Goal: Task Accomplishment & Management: Complete application form

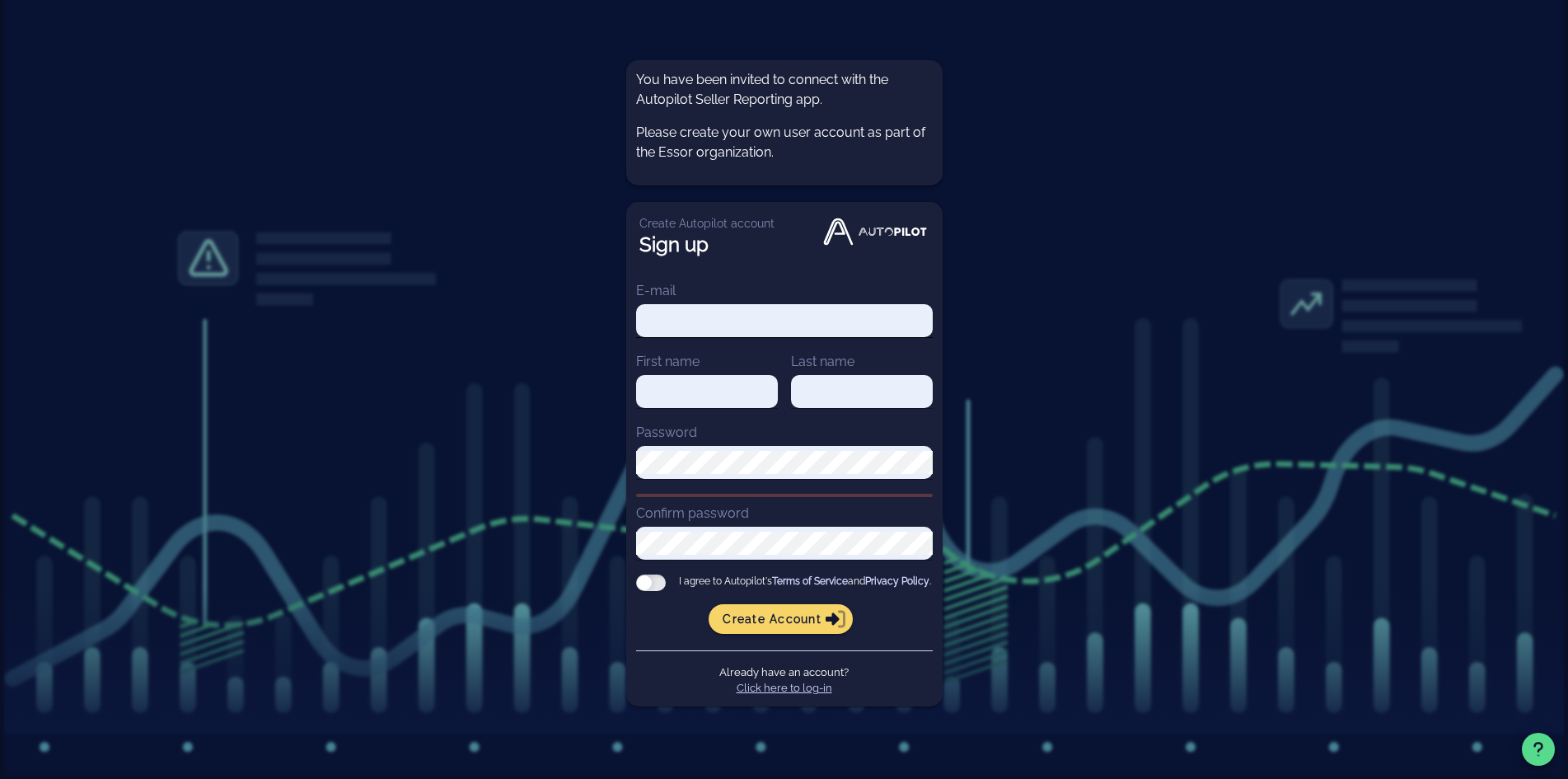
type input "renier@goessor.com"
click at [761, 322] on input "renier@goessor.com" at bounding box center [784, 321] width 296 height 24
drag, startPoint x: 1036, startPoint y: 345, endPoint x: 1045, endPoint y: 349, distance: 9.8
click at [1036, 345] on div "You have been invited to connect with the Autopilot Seller Reporting app. Pleas…" at bounding box center [784, 390] width 1568 height 779
click at [706, 382] on input "First name" at bounding box center [706, 391] width 142 height 24
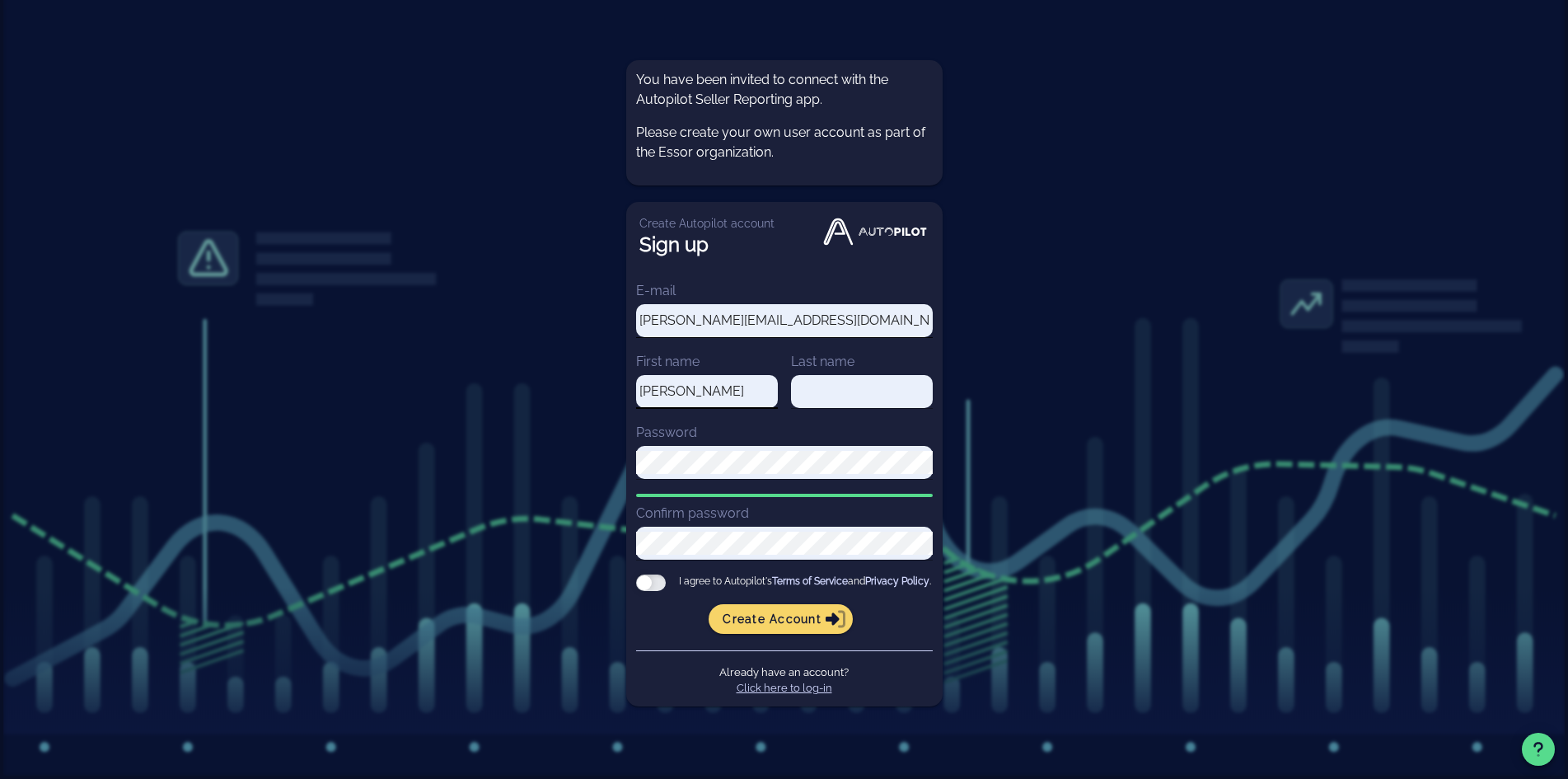
type input "Renier"
click at [781, 310] on input "renier@goessor.com" at bounding box center [784, 321] width 296 height 24
drag, startPoint x: 671, startPoint y: 316, endPoint x: 689, endPoint y: 342, distance: 31.6
click at [671, 316] on input "renier@goessor.com" at bounding box center [784, 321] width 296 height 24
type input "[PERSON_NAME][EMAIL_ADDRESS][DOMAIN_NAME]"
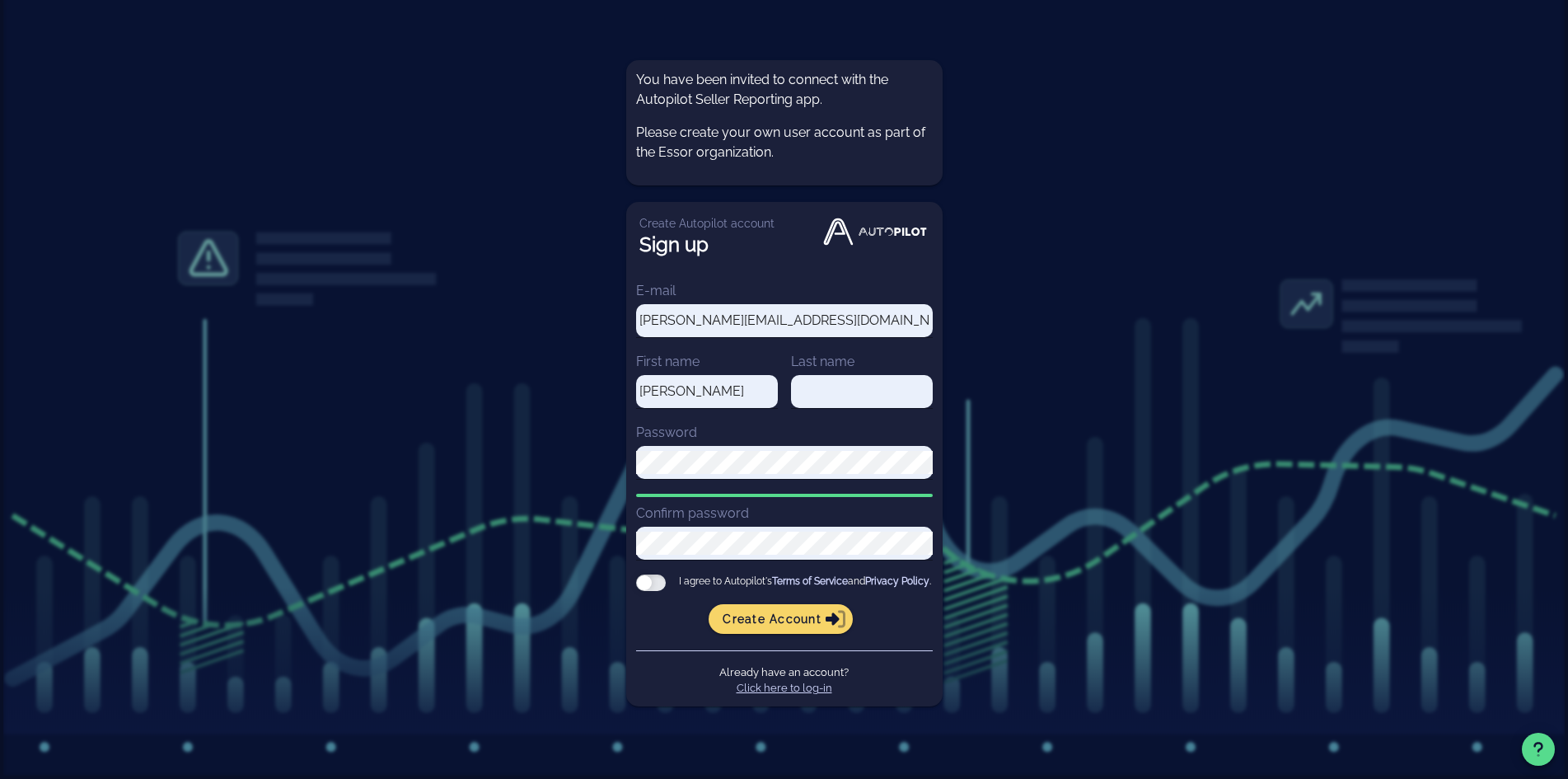
click at [1111, 273] on div "You have been invited to connect with the Autopilot Seller Reporting app. Pleas…" at bounding box center [784, 390] width 1568 height 779
click at [833, 390] on input "Last name" at bounding box center [862, 391] width 142 height 24
click at [815, 380] on input "Last name" at bounding box center [862, 391] width 142 height 24
type input "Gallentes"
click at [1026, 356] on div "You have been invited to connect with the Autopilot Seller Reporting app. Pleas…" at bounding box center [784, 390] width 1568 height 779
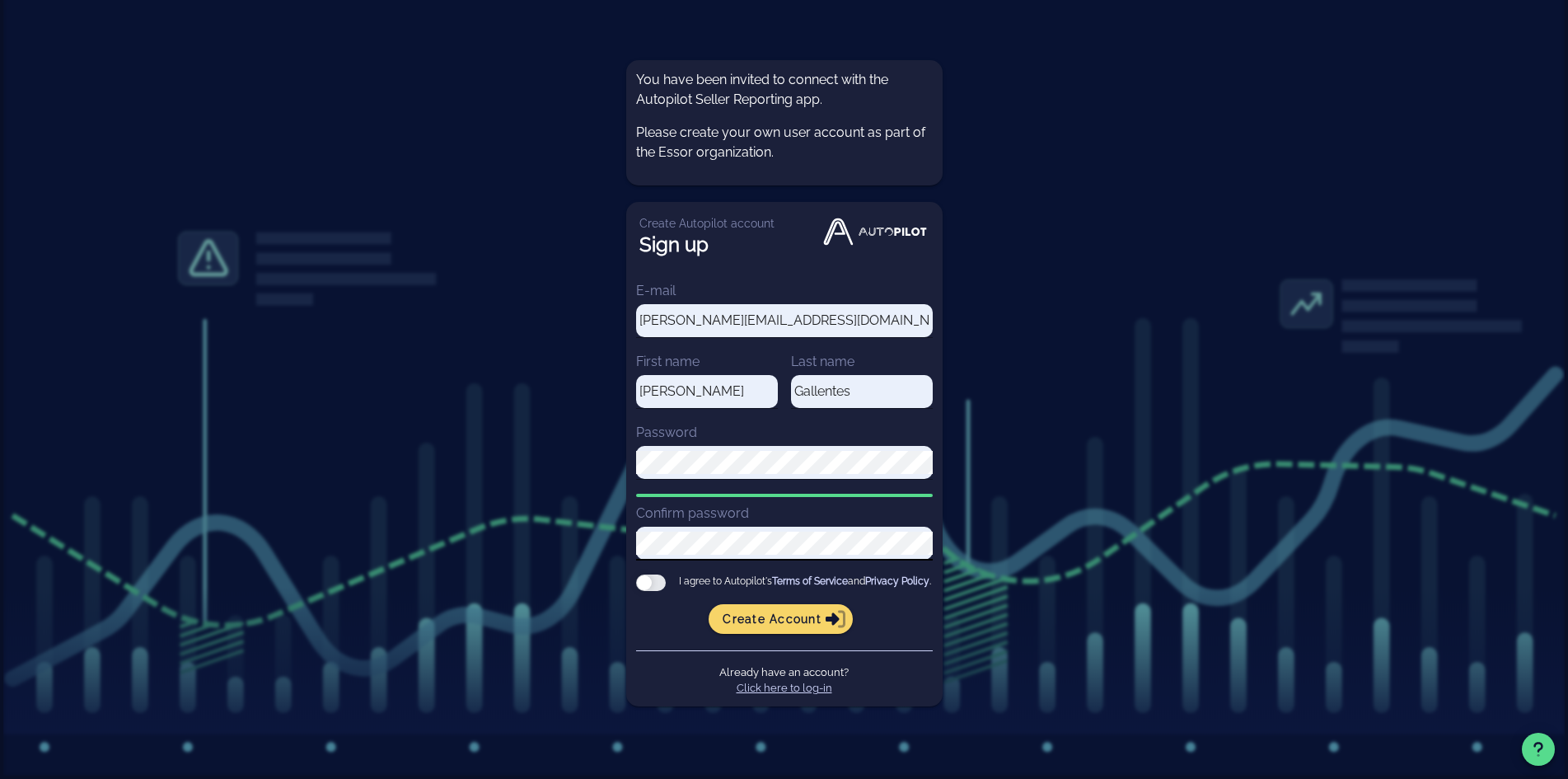
drag, startPoint x: 657, startPoint y: 577, endPoint x: 698, endPoint y: 575, distance: 41.0
click at [657, 576] on div at bounding box center [651, 583] width 30 height 17
click at [0, 0] on input "I agree to Autopilot's Terms of Service and Privacy Policy ." at bounding box center [0, 0] width 0 height 0
click at [785, 623] on span "Create account" at bounding box center [780, 619] width 118 height 15
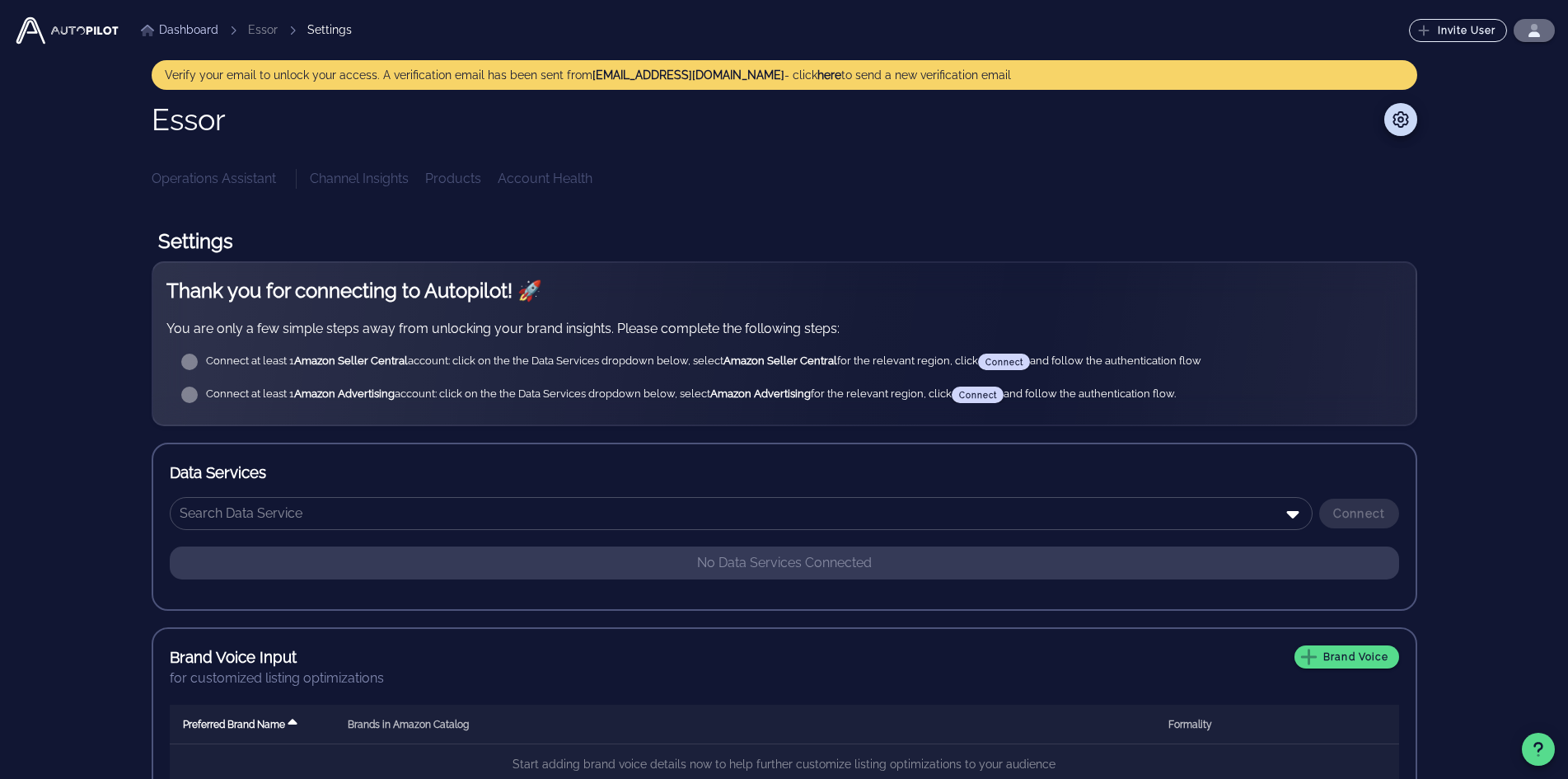
click at [1531, 35] on icon "button" at bounding box center [1534, 34] width 11 height 6
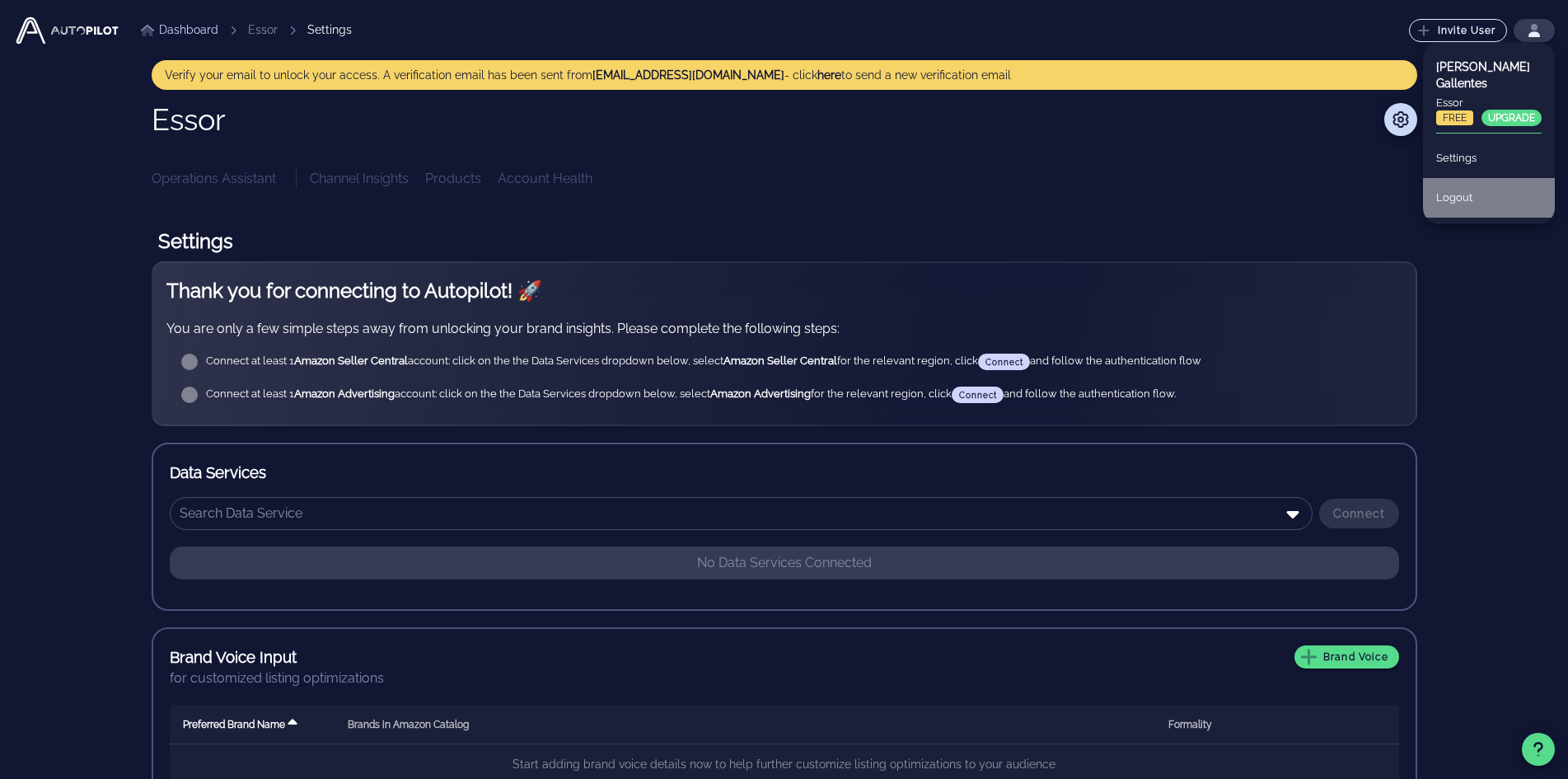
click at [1456, 190] on div "Logout" at bounding box center [1489, 198] width 105 height 37
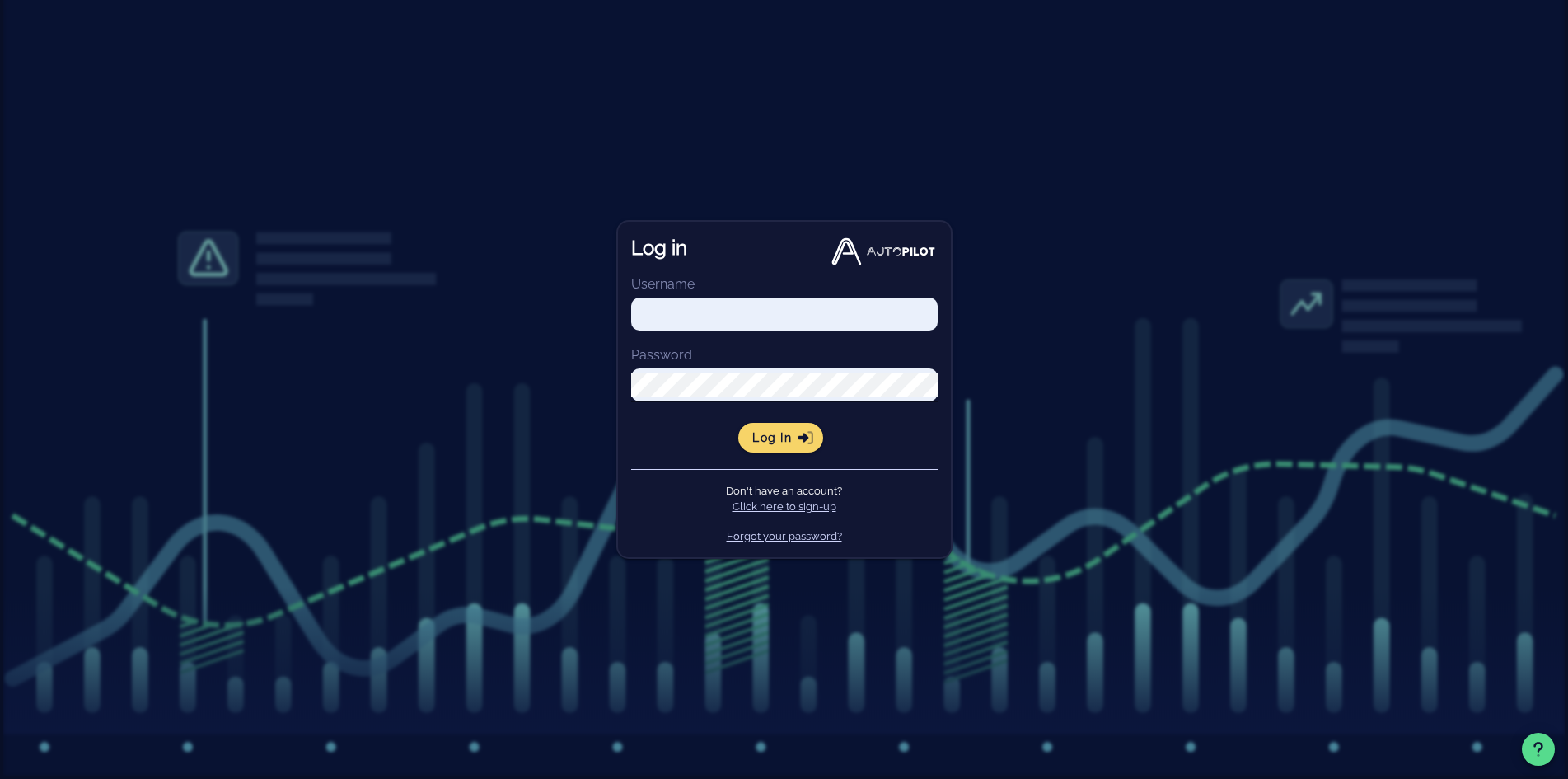
type input "[PERSON_NAME][EMAIL_ADDRESS][DOMAIN_NAME]"
click at [783, 438] on span "Log in" at bounding box center [781, 437] width 58 height 15
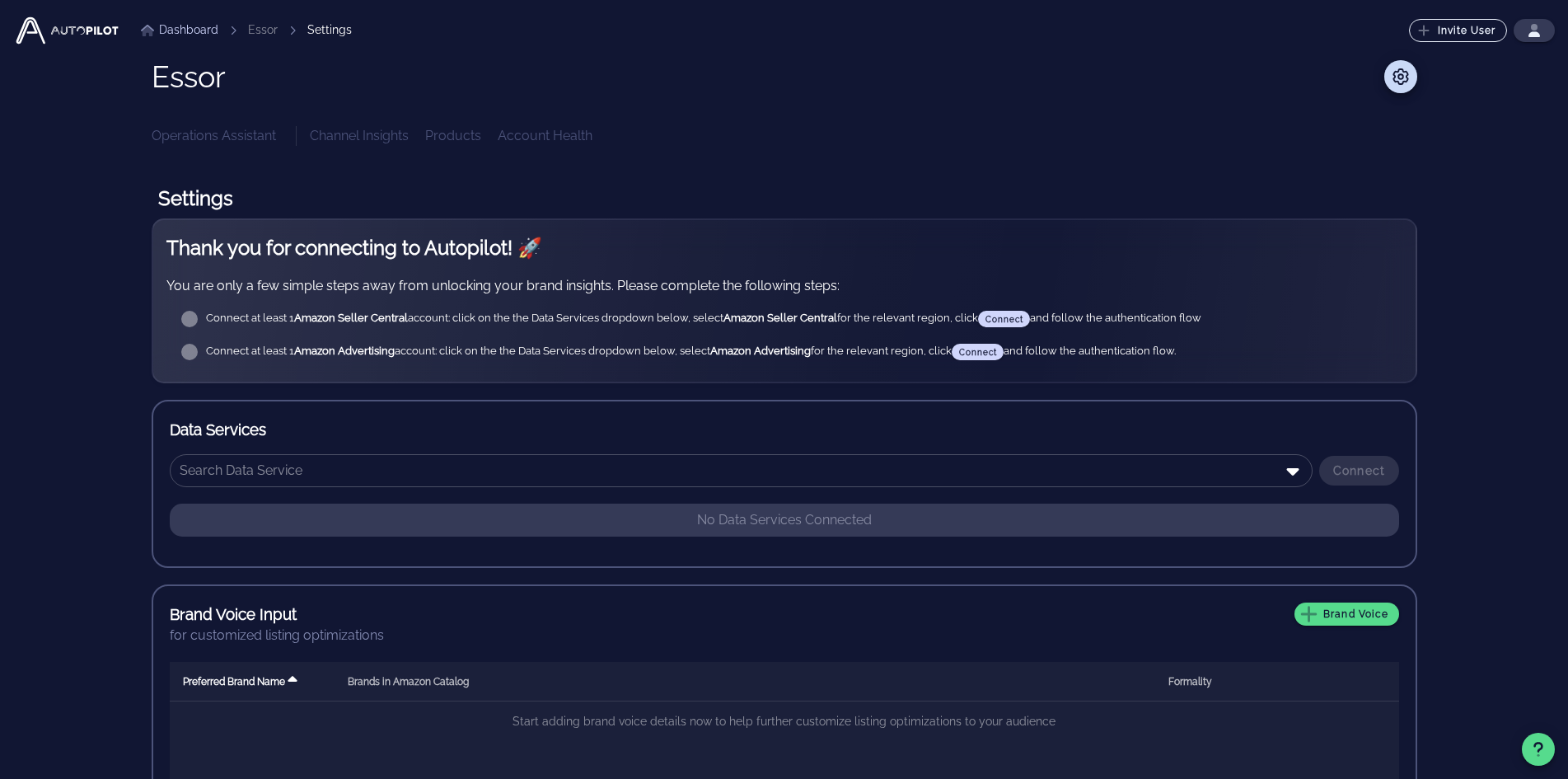
scroll to position [83, 0]
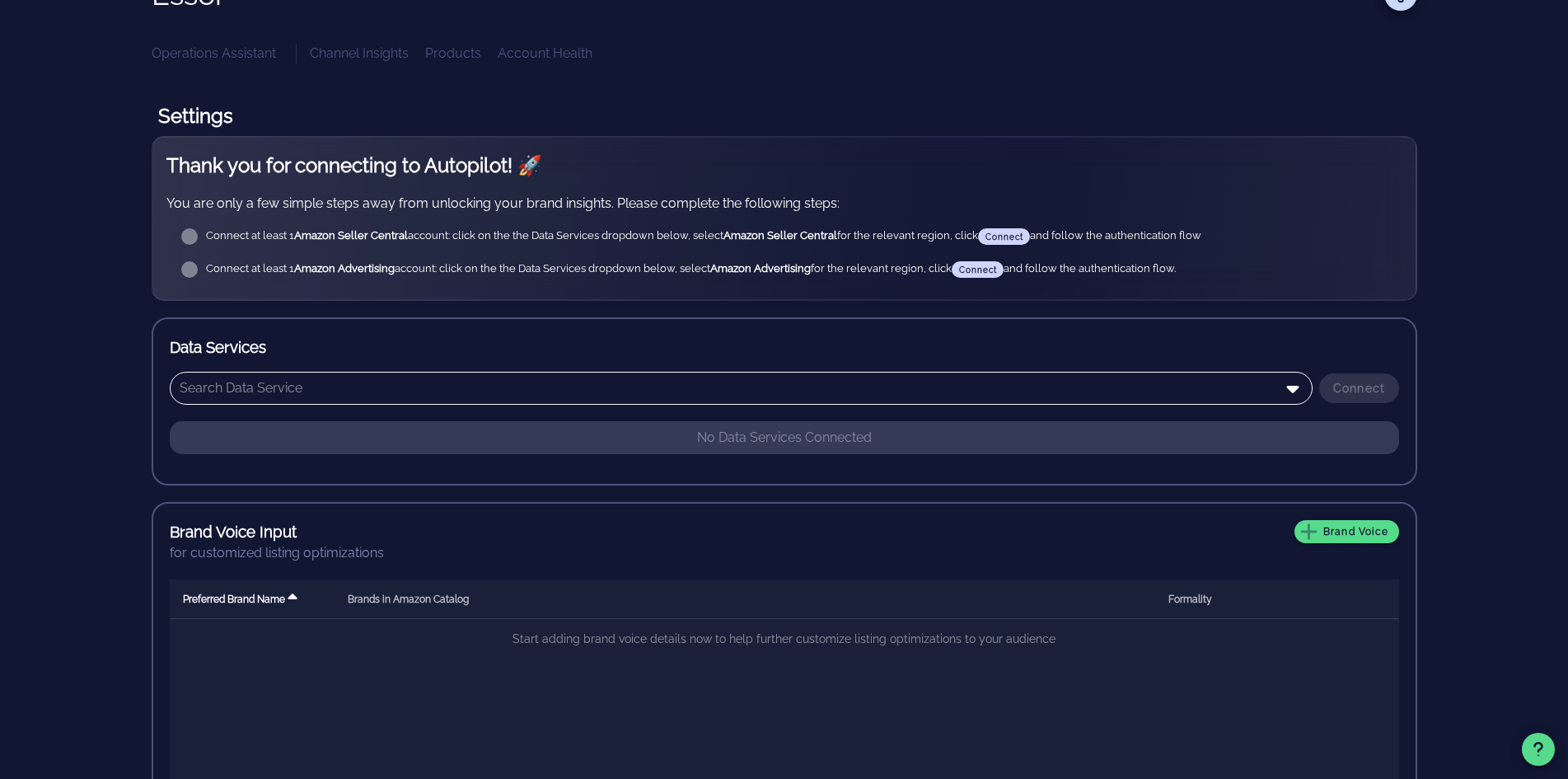
click at [1274, 395] on input "text" at bounding box center [730, 389] width 1101 height 26
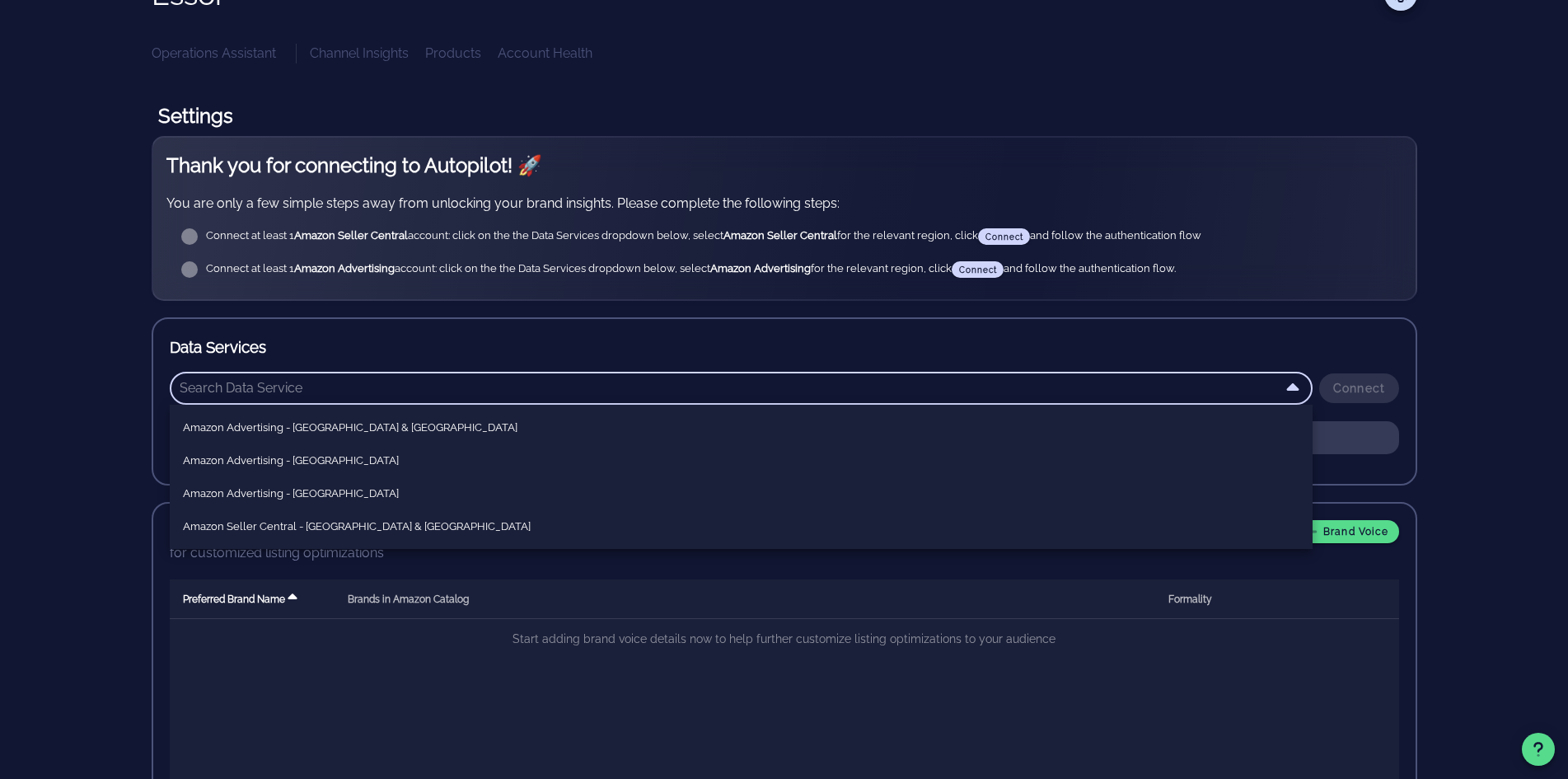
click at [1354, 82] on div "Essor Operations Assistant Channel Insights Products Account Health Settings Th…" at bounding box center [784, 419] width 1266 height 883
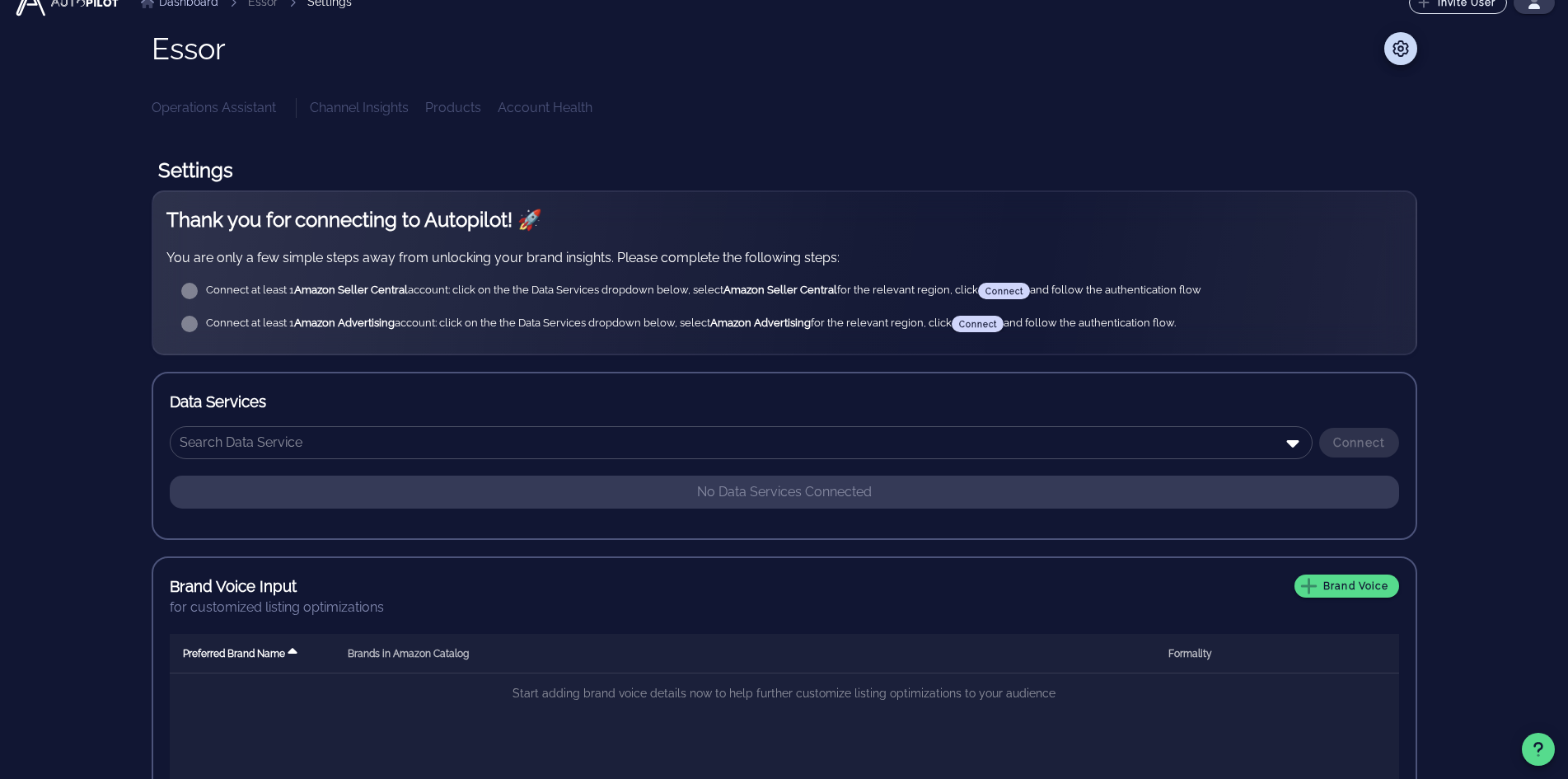
scroll to position [0, 0]
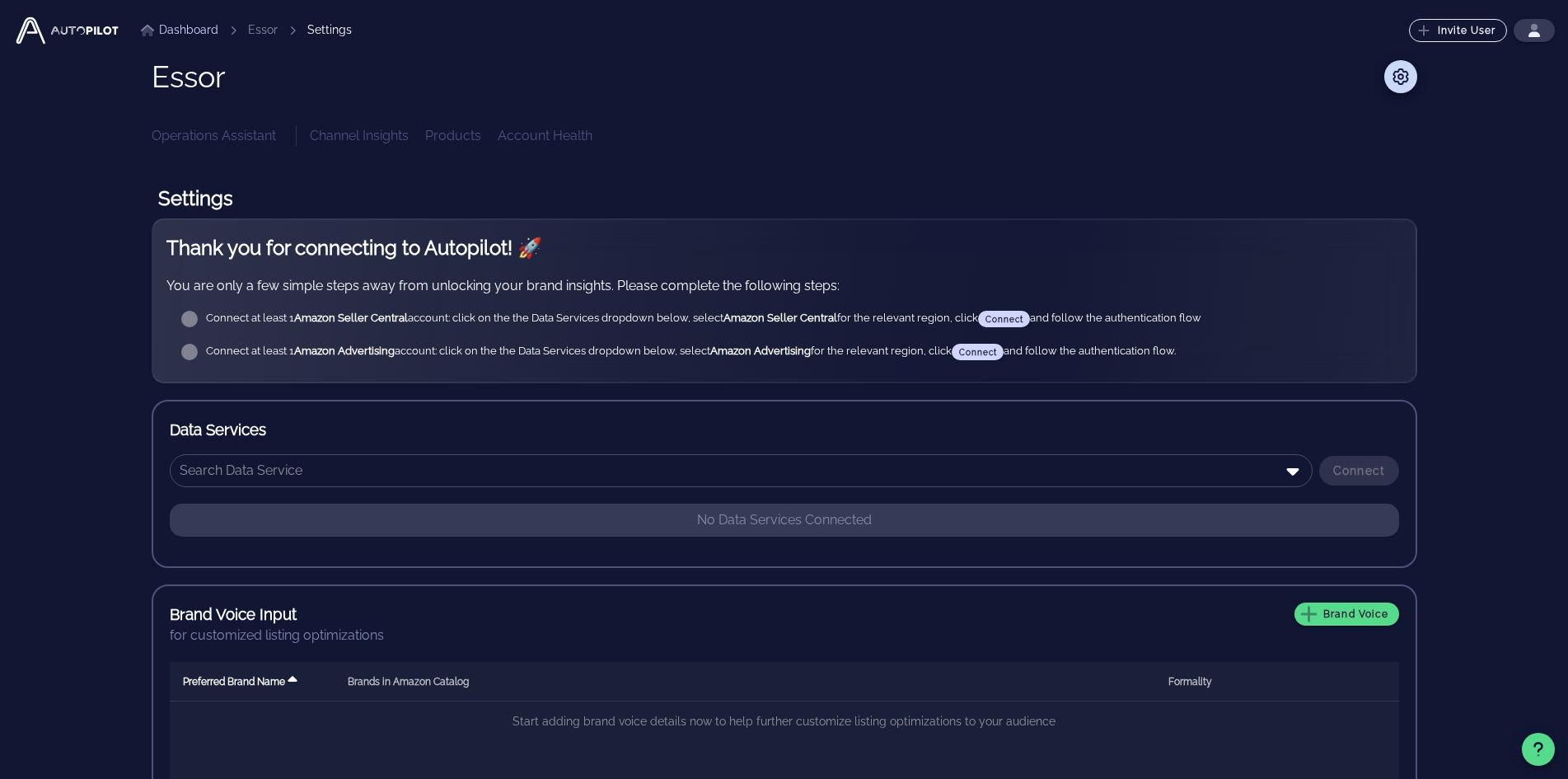
click at [182, 31] on link "Dashboard" at bounding box center [180, 30] width 77 height 17
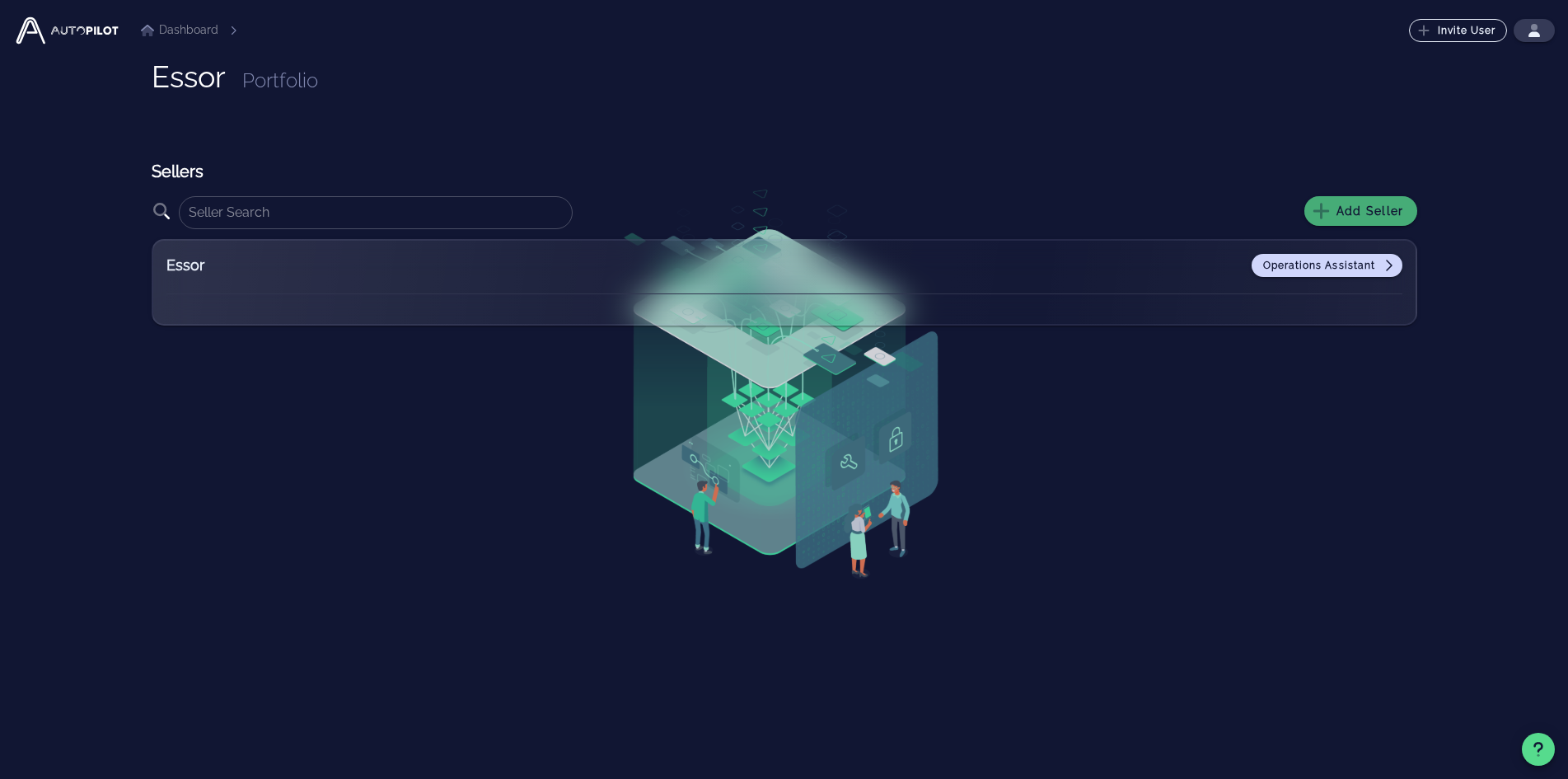
click at [1355, 215] on span "Add Seller" at bounding box center [1361, 211] width 87 height 15
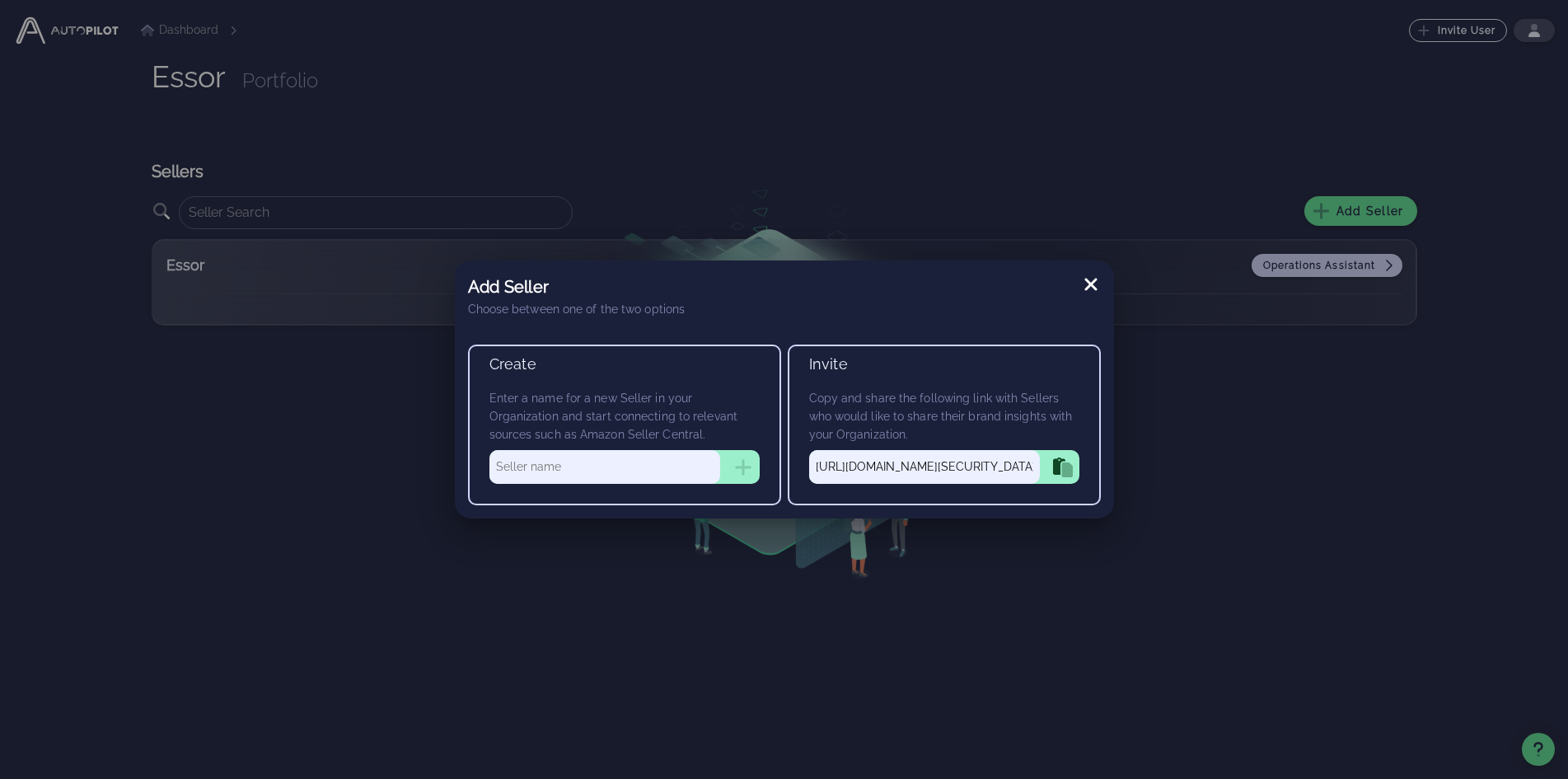
click at [542, 469] on input "text" at bounding box center [604, 466] width 230 height 33
type input "NumNum"
click at [738, 467] on icon "button" at bounding box center [743, 468] width 17 height 17
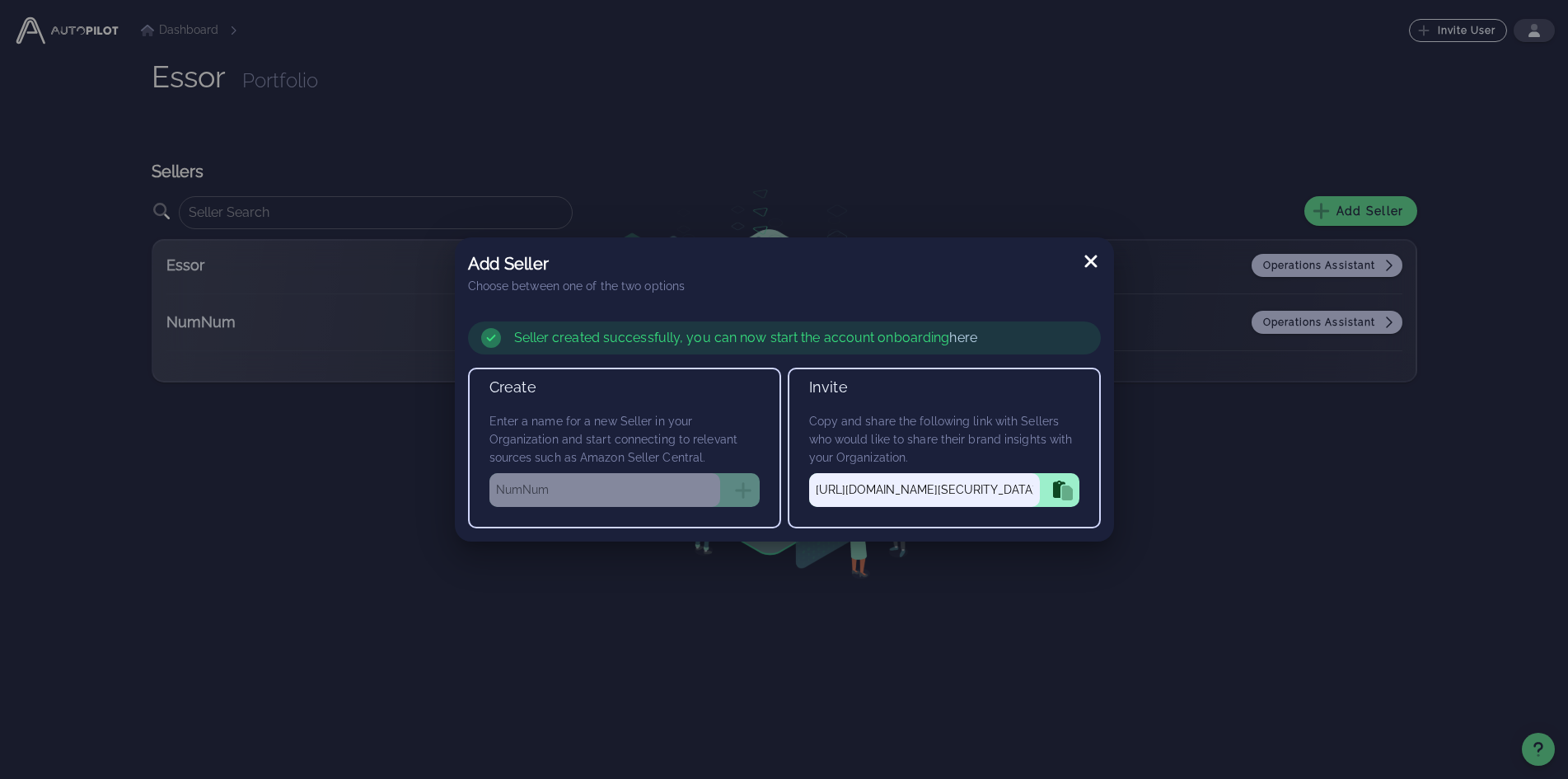
drag, startPoint x: 1092, startPoint y: 265, endPoint x: 1127, endPoint y: 329, distance: 72.9
click at [1092, 265] on icon at bounding box center [1090, 261] width 20 height 20
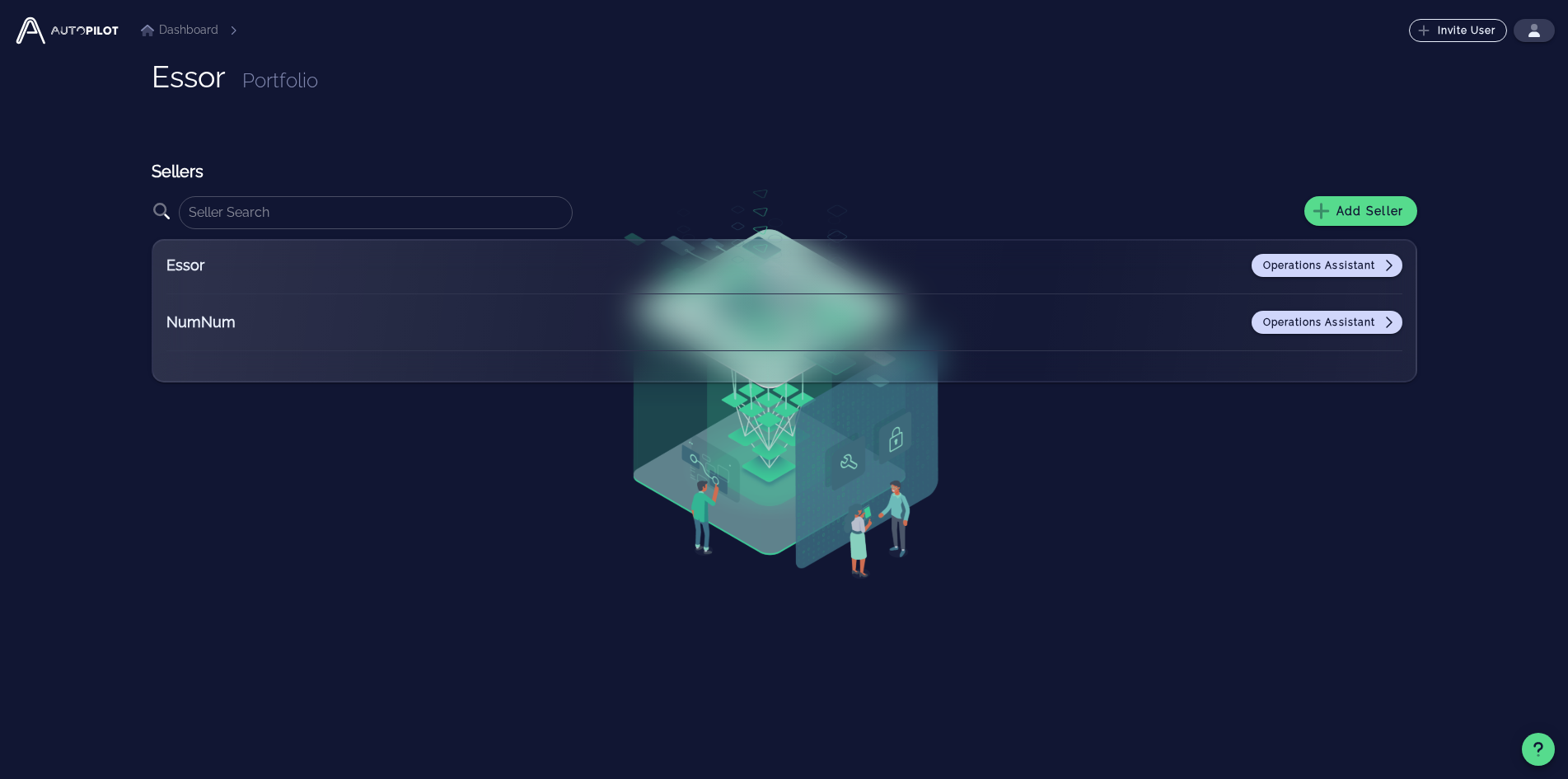
click at [1238, 582] on div "Essor Portfolio Sellers ​ Add Seller Essor Operations Assistant NumNum Operatio…" at bounding box center [784, 421] width 1266 height 722
drag, startPoint x: 1343, startPoint y: 323, endPoint x: 1303, endPoint y: 385, distance: 73.8
click at [1343, 323] on span "Operations Assistant" at bounding box center [1327, 323] width 130 height 13
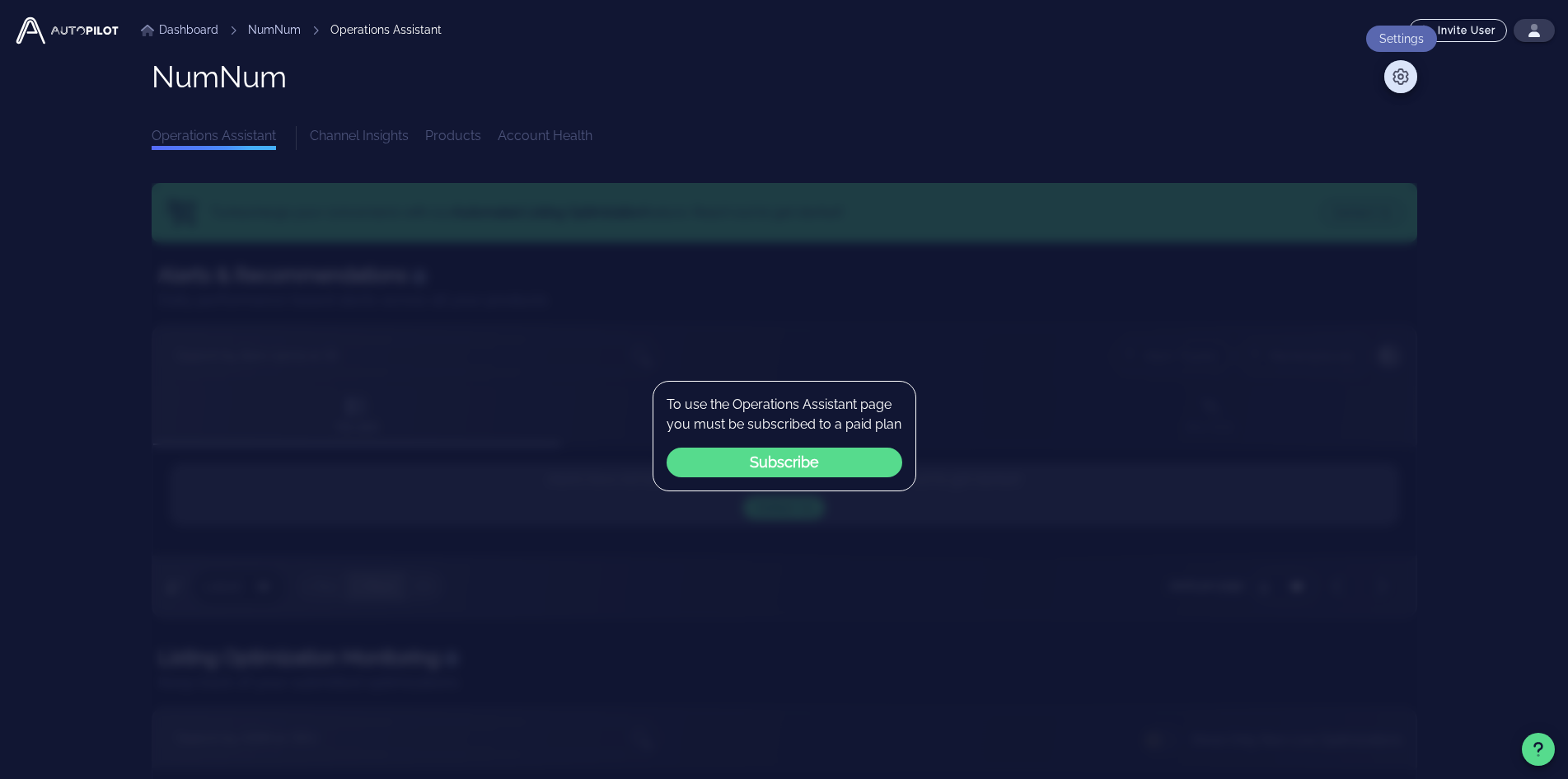
click at [1402, 75] on icon at bounding box center [1401, 77] width 16 height 17
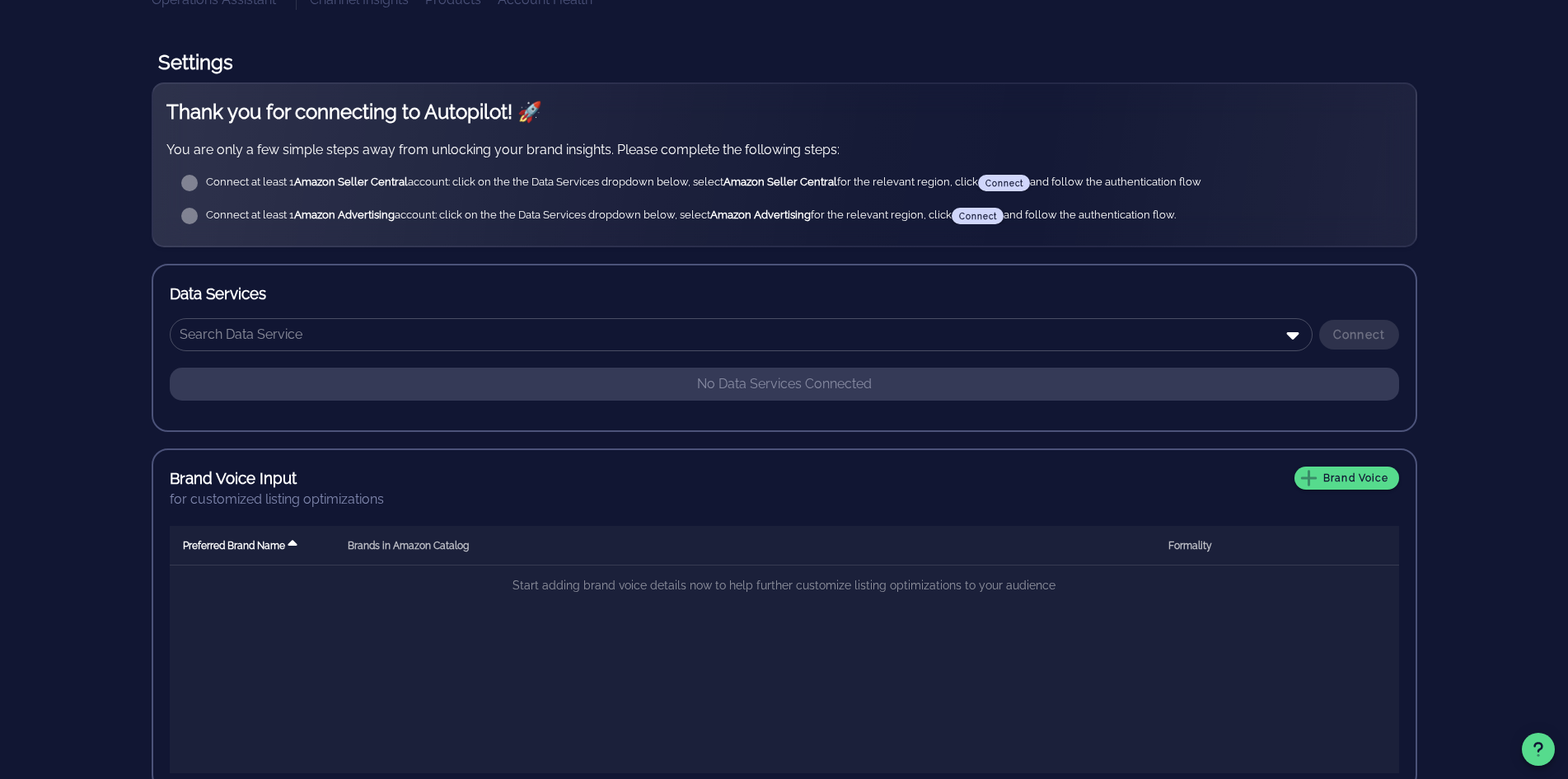
scroll to position [165, 0]
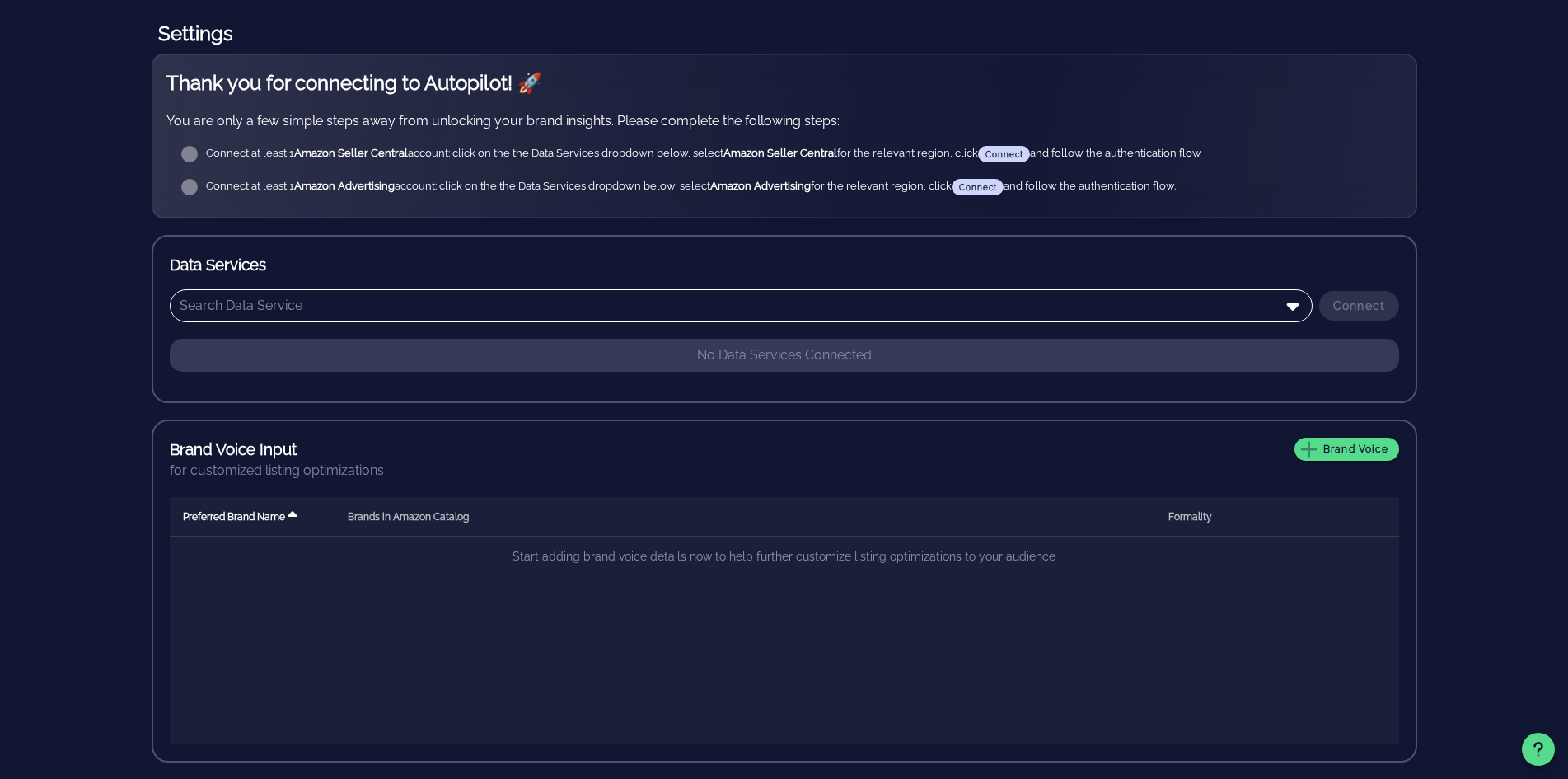
click at [1279, 310] on div at bounding box center [1291, 305] width 24 height 20
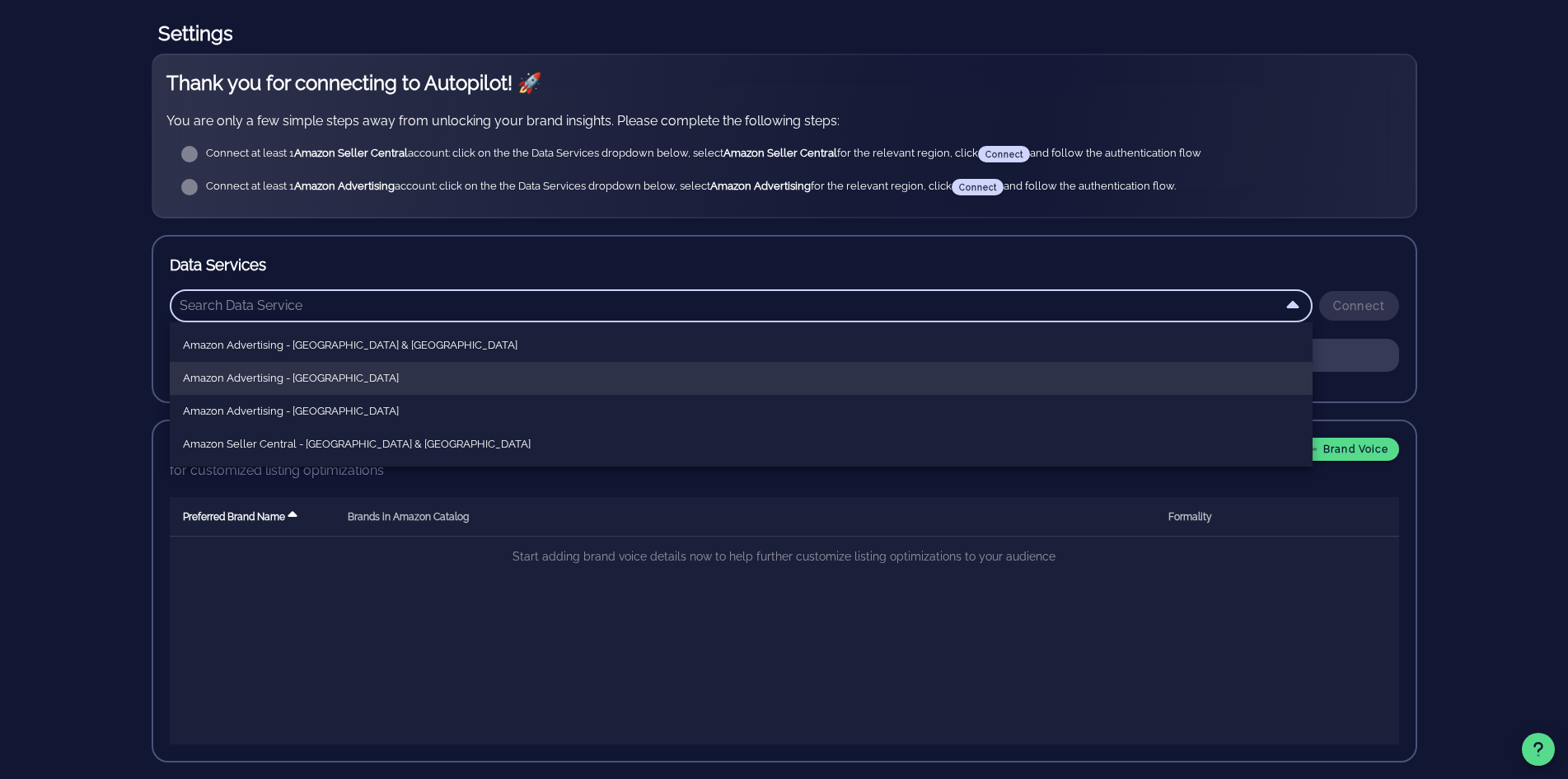
scroll to position [83, 0]
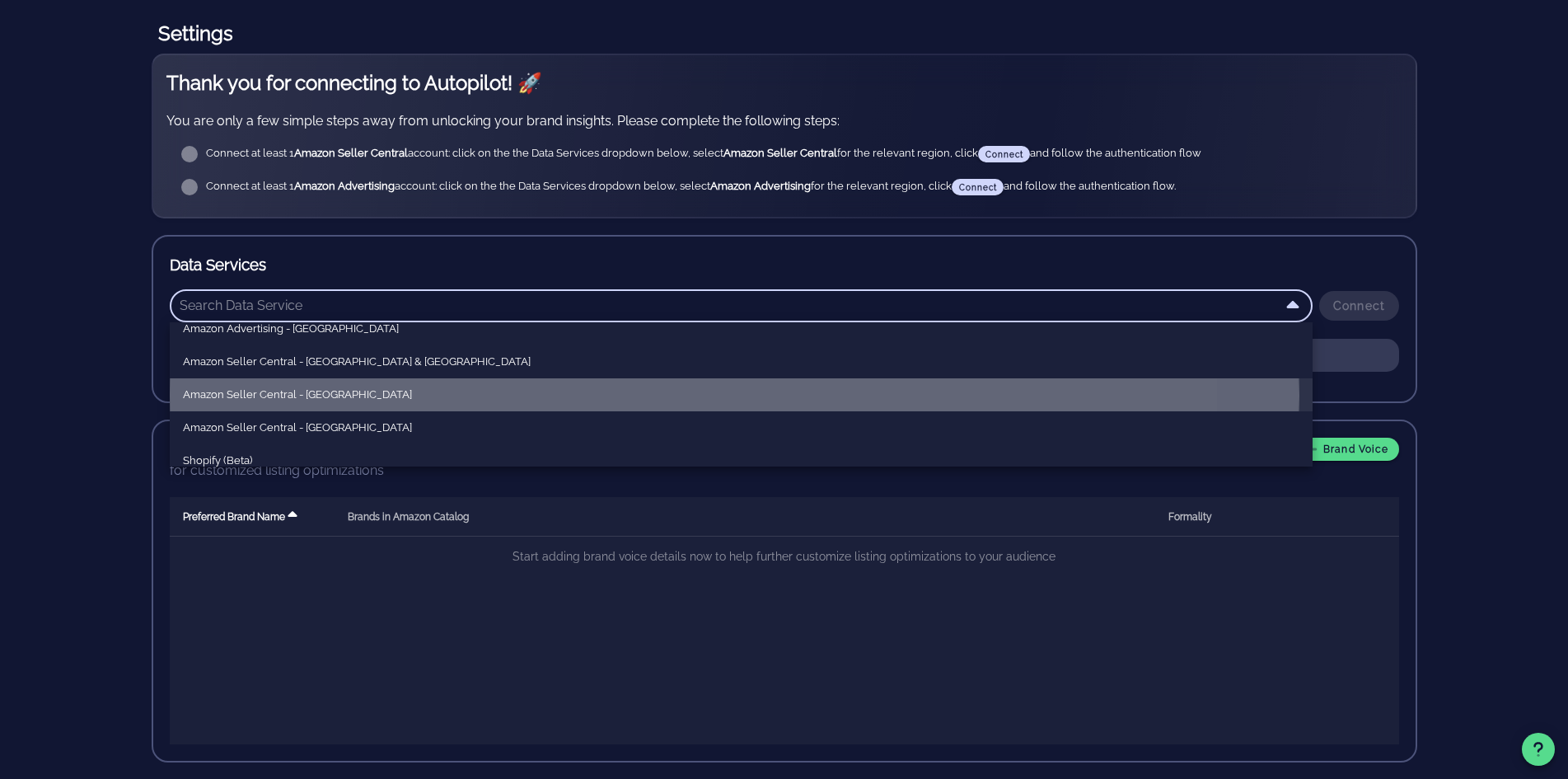
click at [346, 403] on div "Amazon Seller Central - North America" at bounding box center [740, 395] width 1117 height 26
type input "Amazon Seller Central - North America"
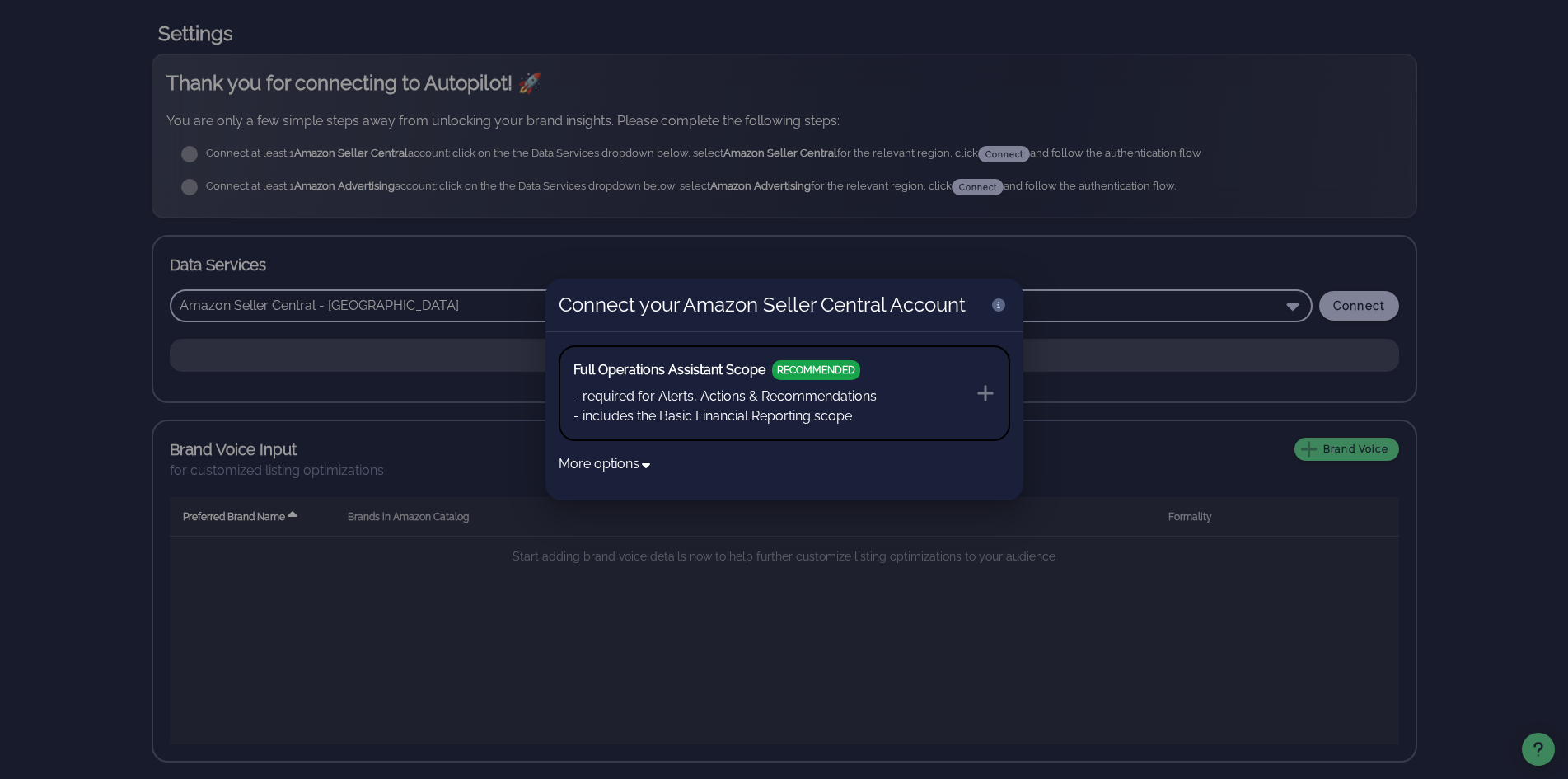
click at [884, 405] on button "Full Operations Assistant Scope RECOMMENDED - required for Alerts, Actions & Re…" at bounding box center [784, 393] width 451 height 96
click at [1464, 323] on div at bounding box center [784, 390] width 1568 height 779
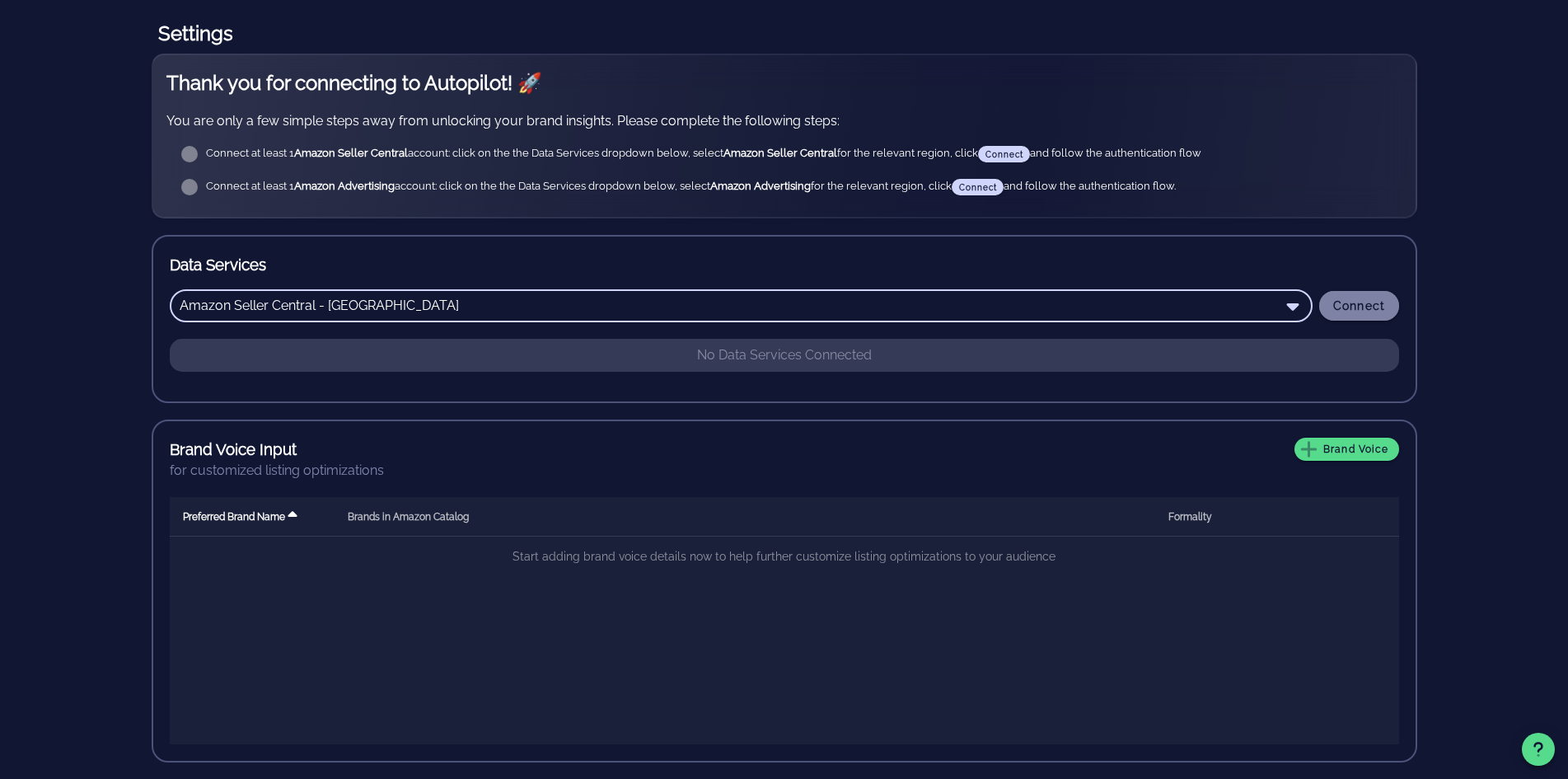
click at [1356, 309] on span "Connect" at bounding box center [1359, 306] width 54 height 13
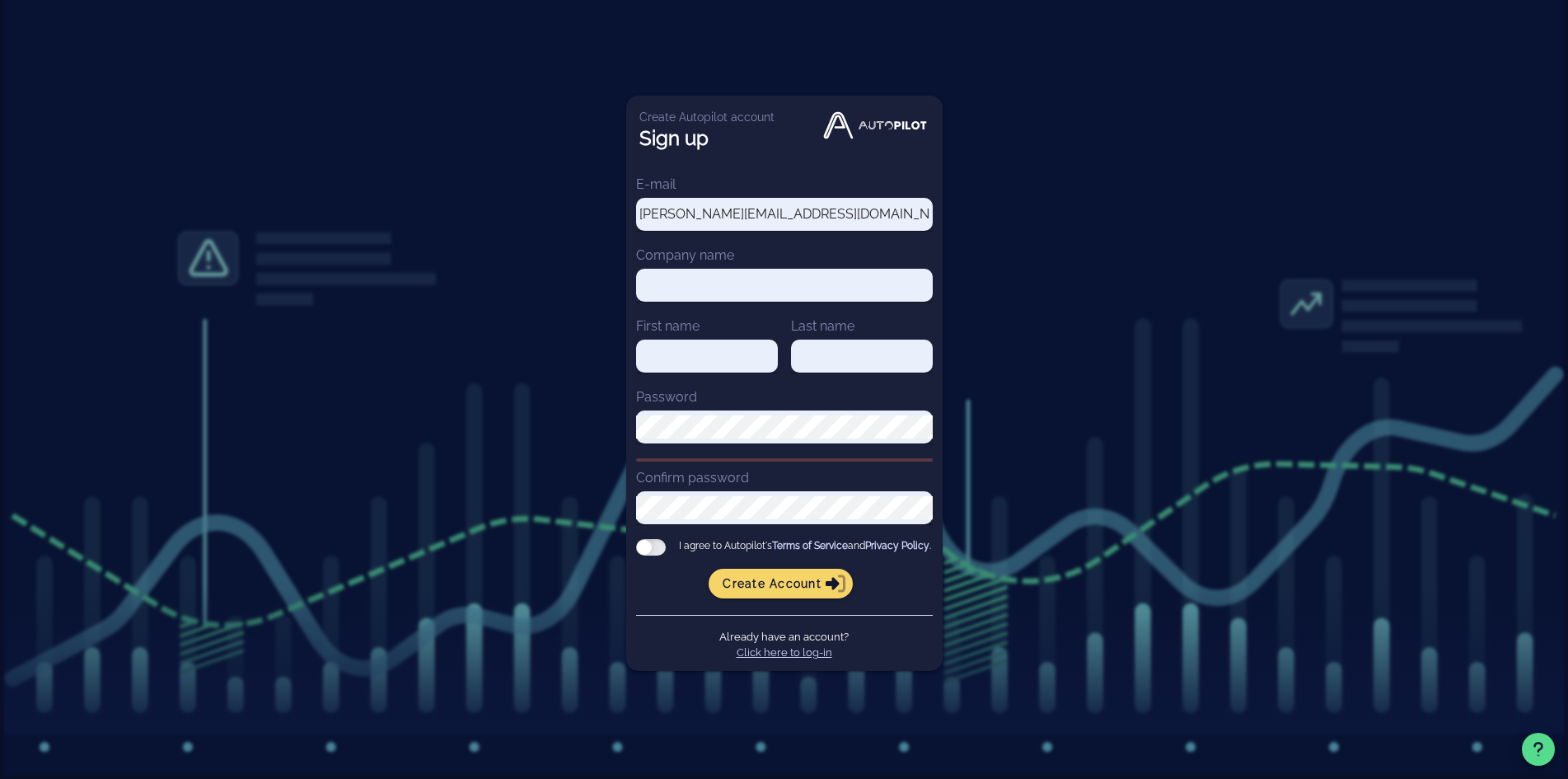
click at [802, 659] on link "Click here to log-in" at bounding box center [784, 652] width 96 height 12
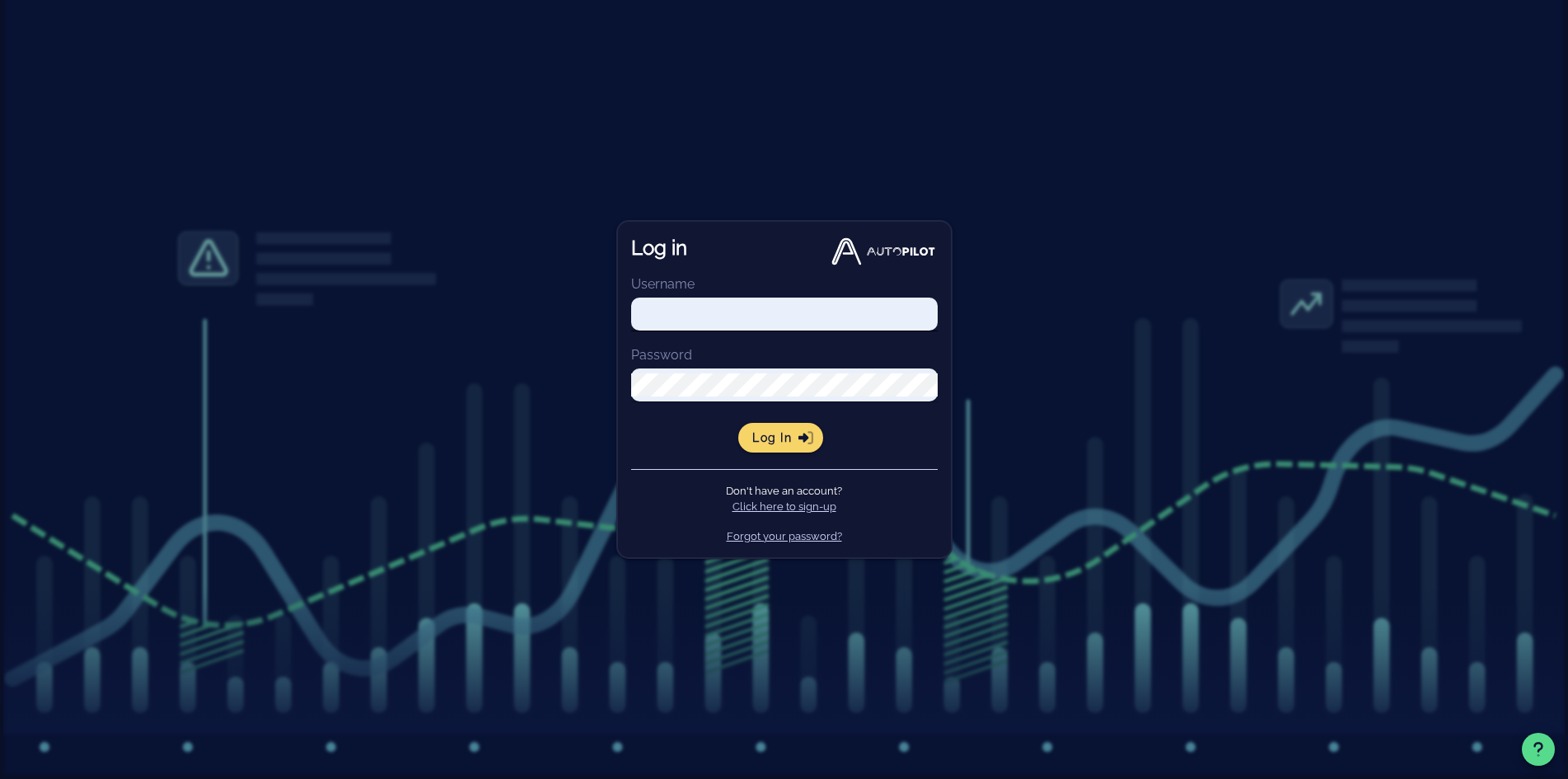
type input "[PERSON_NAME][EMAIL_ADDRESS][DOMAIN_NAME]"
click at [790, 447] on button "Log in" at bounding box center [781, 437] width 85 height 30
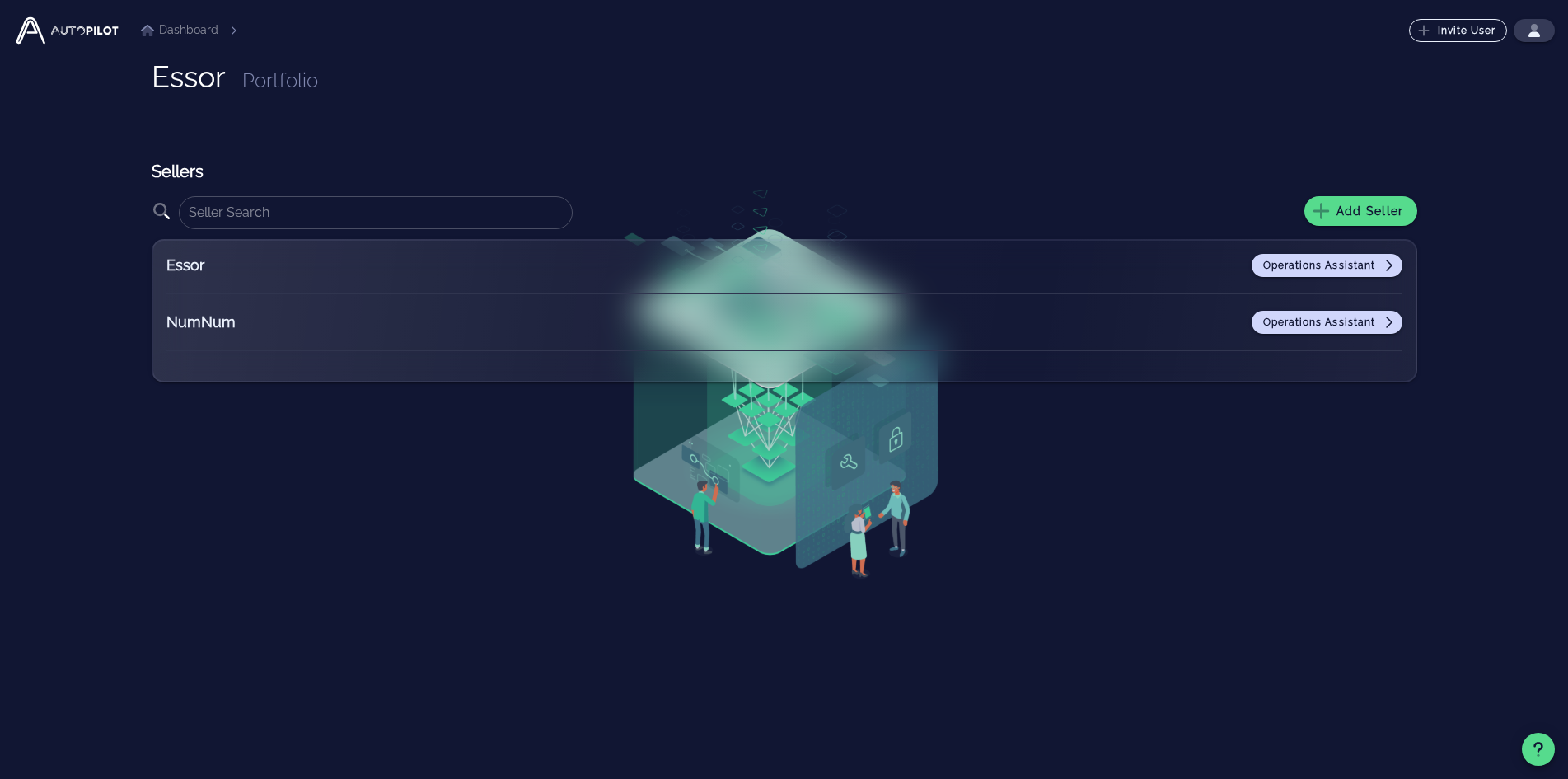
click at [187, 34] on li "Dashboard" at bounding box center [180, 30] width 77 height 17
drag, startPoint x: 210, startPoint y: 326, endPoint x: 255, endPoint y: 329, distance: 45.1
click at [210, 326] on h2 "NumNum" at bounding box center [269, 322] width 206 height 24
click at [1336, 319] on span "Operations Assistant" at bounding box center [1327, 323] width 130 height 13
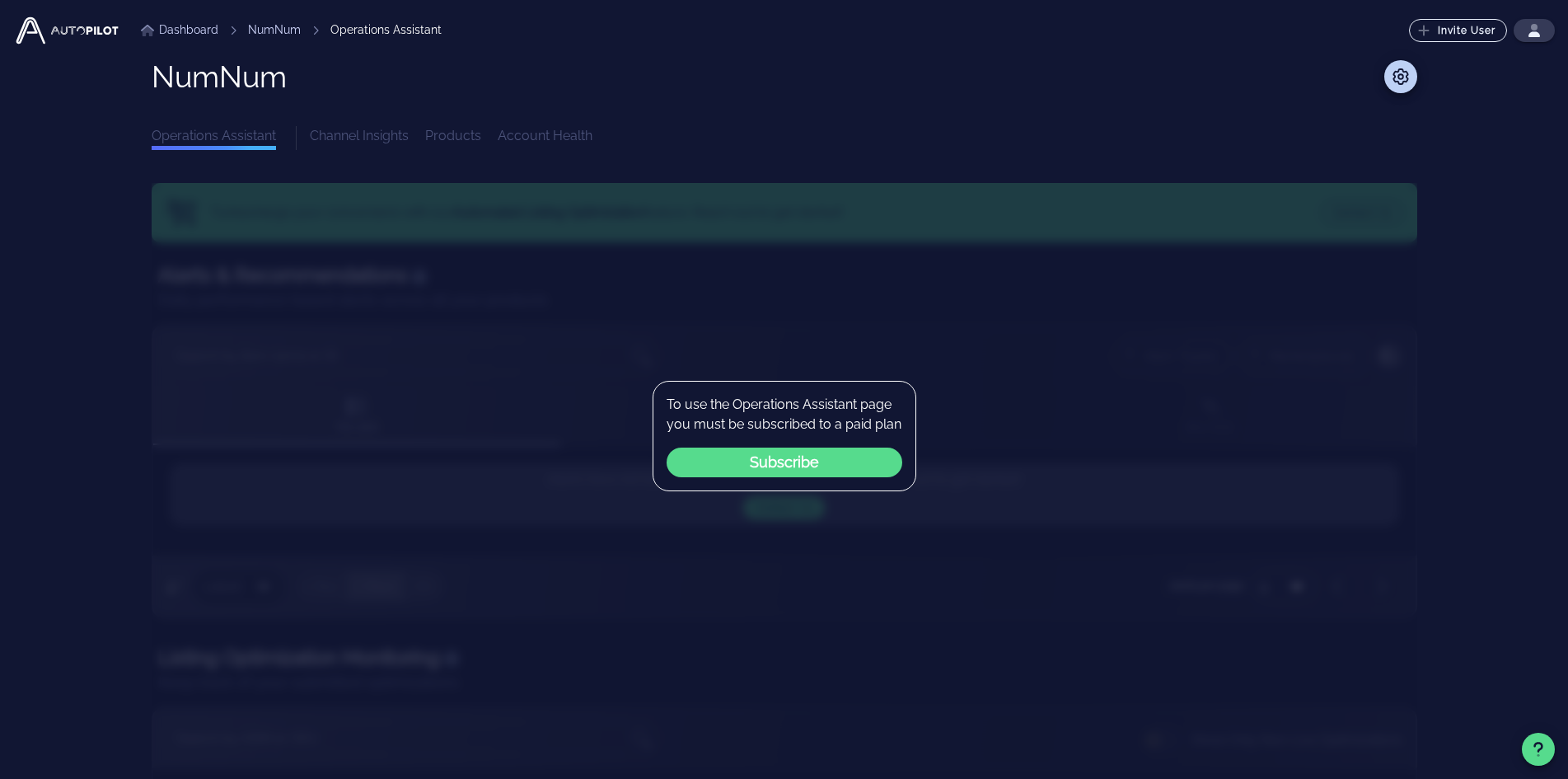
drag, startPoint x: 1164, startPoint y: 343, endPoint x: 1216, endPoint y: 333, distance: 53.0
click at [1165, 343] on div "To use the Operations Assistant page you must be subscribed to a paid plan Subs…" at bounding box center [784, 561] width 1266 height 757
click at [1399, 75] on icon at bounding box center [1401, 77] width 16 height 17
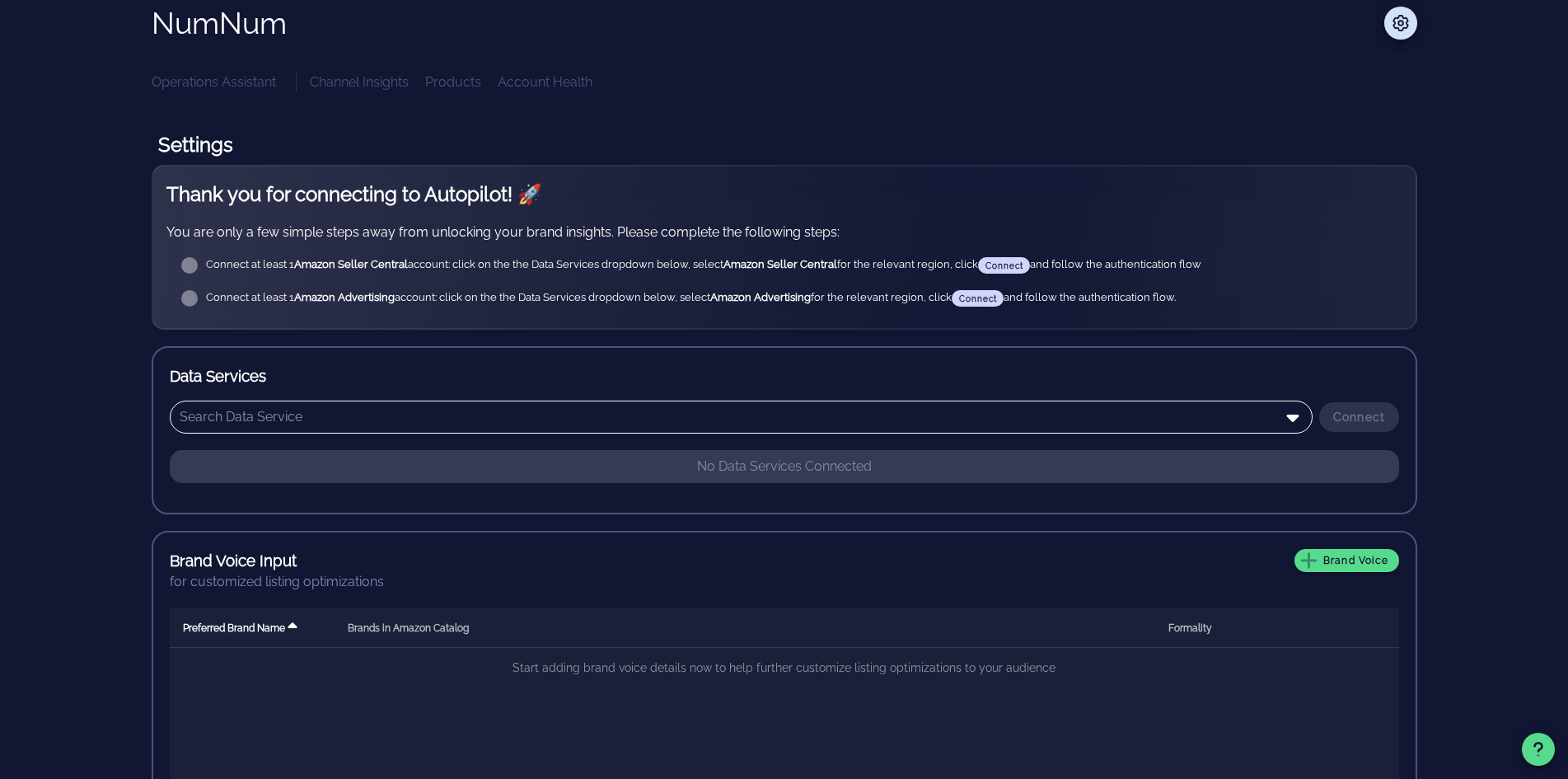
scroll to position [83, 0]
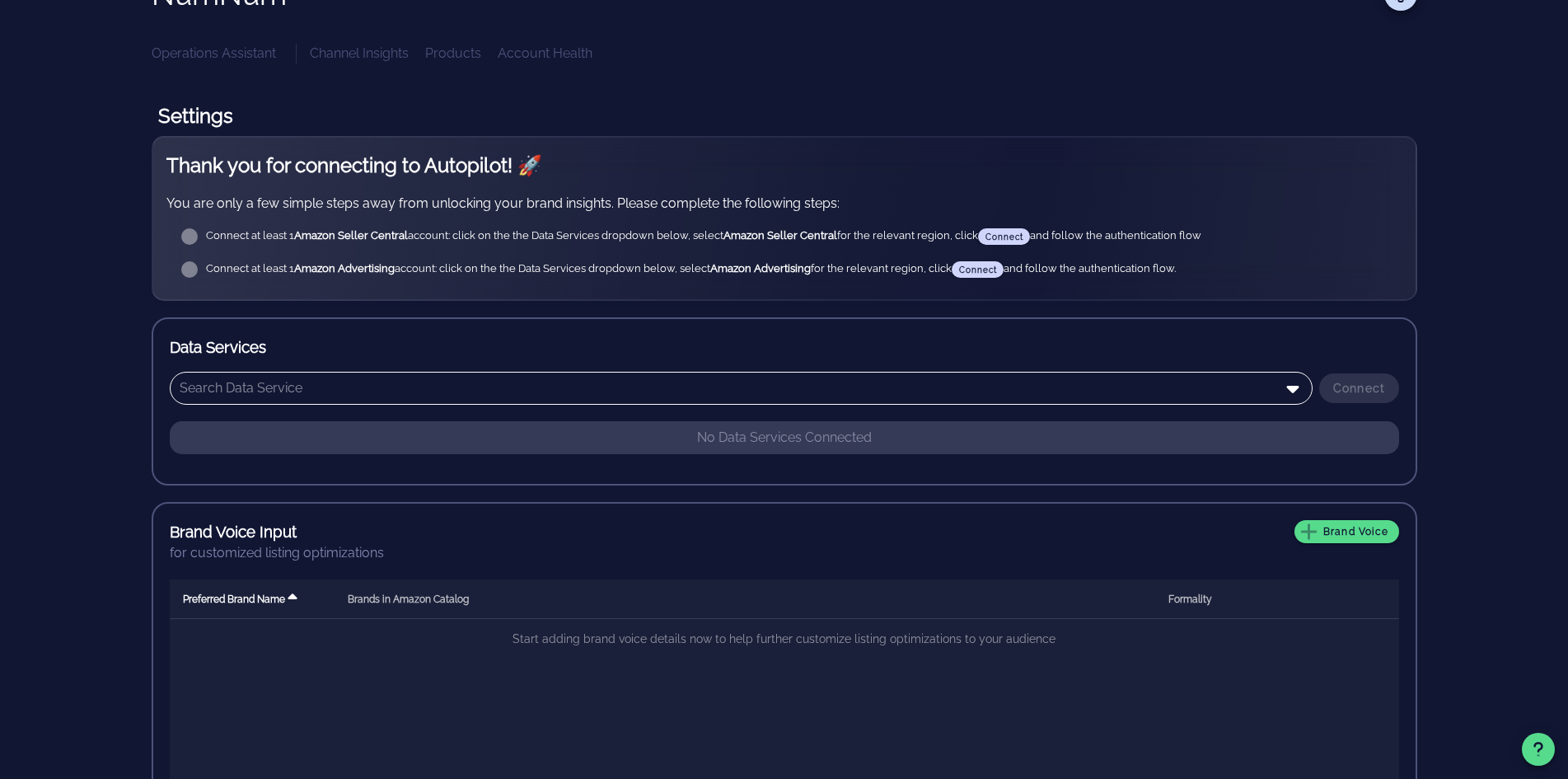
drag, startPoint x: 537, startPoint y: 386, endPoint x: 546, endPoint y: 390, distance: 9.8
click at [537, 386] on input "text" at bounding box center [730, 389] width 1101 height 26
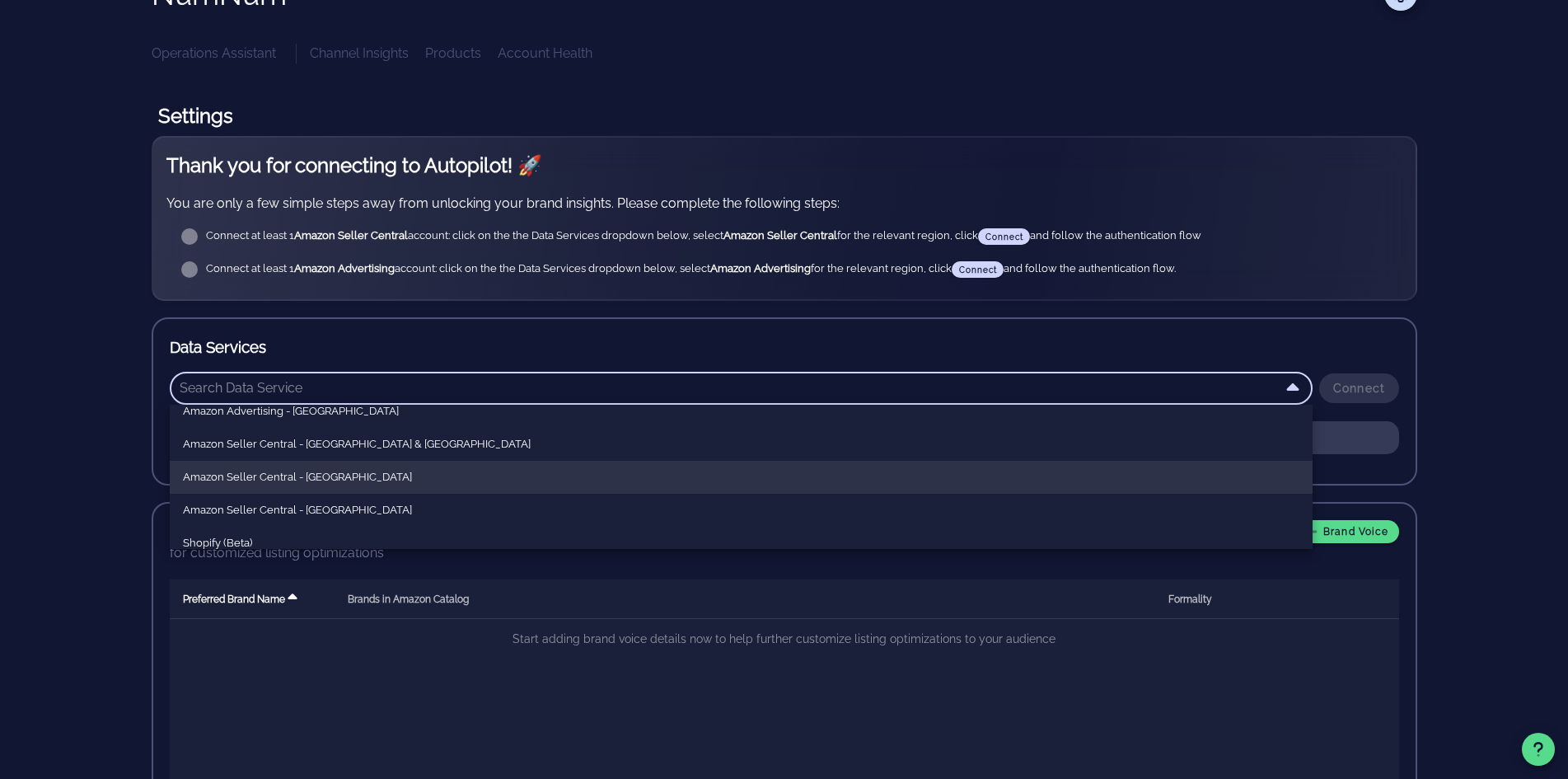
click at [327, 477] on div "Amazon Seller Central - North America" at bounding box center [740, 477] width 1117 height 13
type input "Amazon Seller Central - North America"
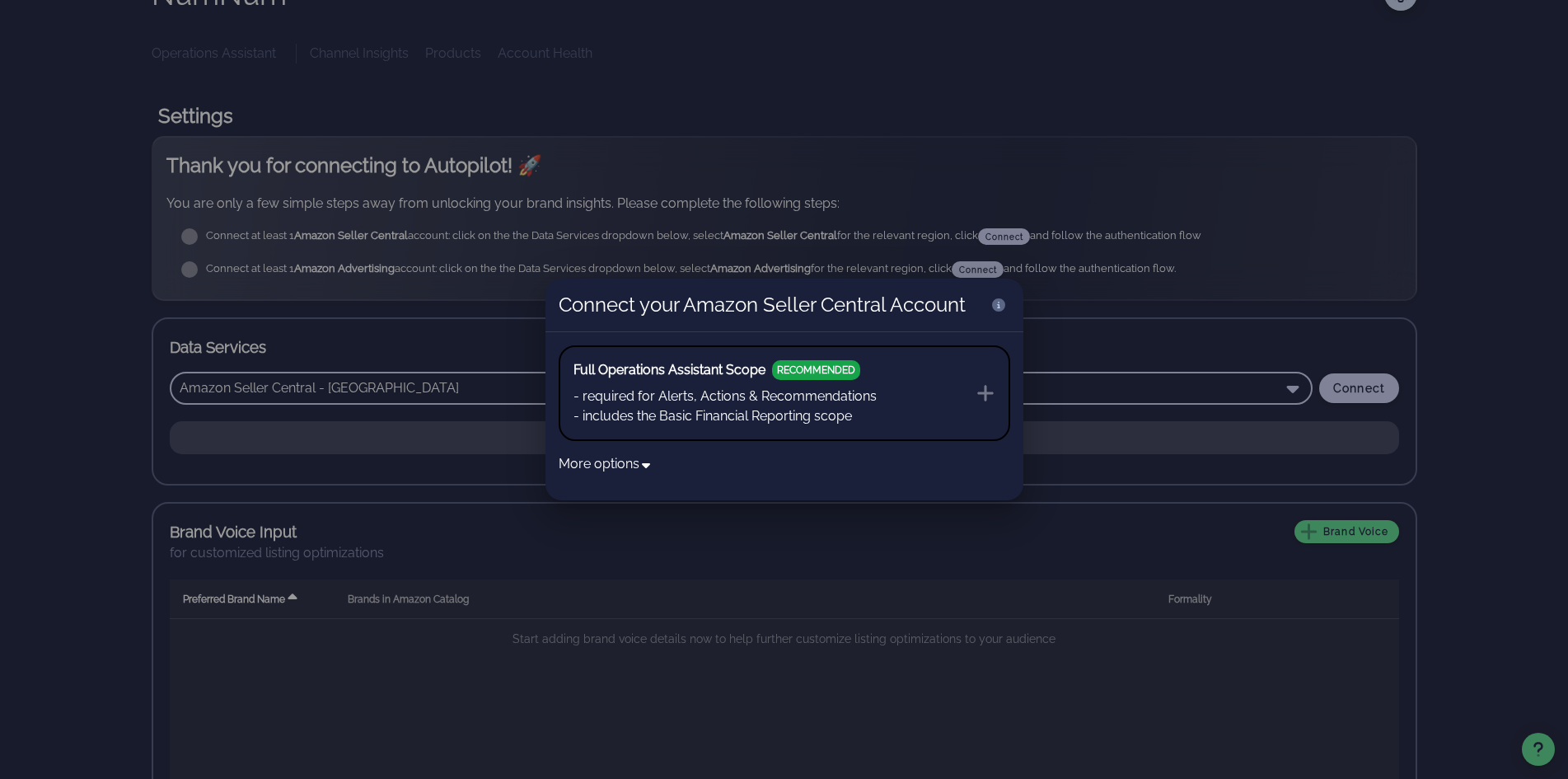
click at [911, 392] on button "Full Operations Assistant Scope RECOMMENDED - required for Alerts, Actions & Re…" at bounding box center [784, 393] width 451 height 96
click at [1315, 335] on div at bounding box center [784, 390] width 1568 height 779
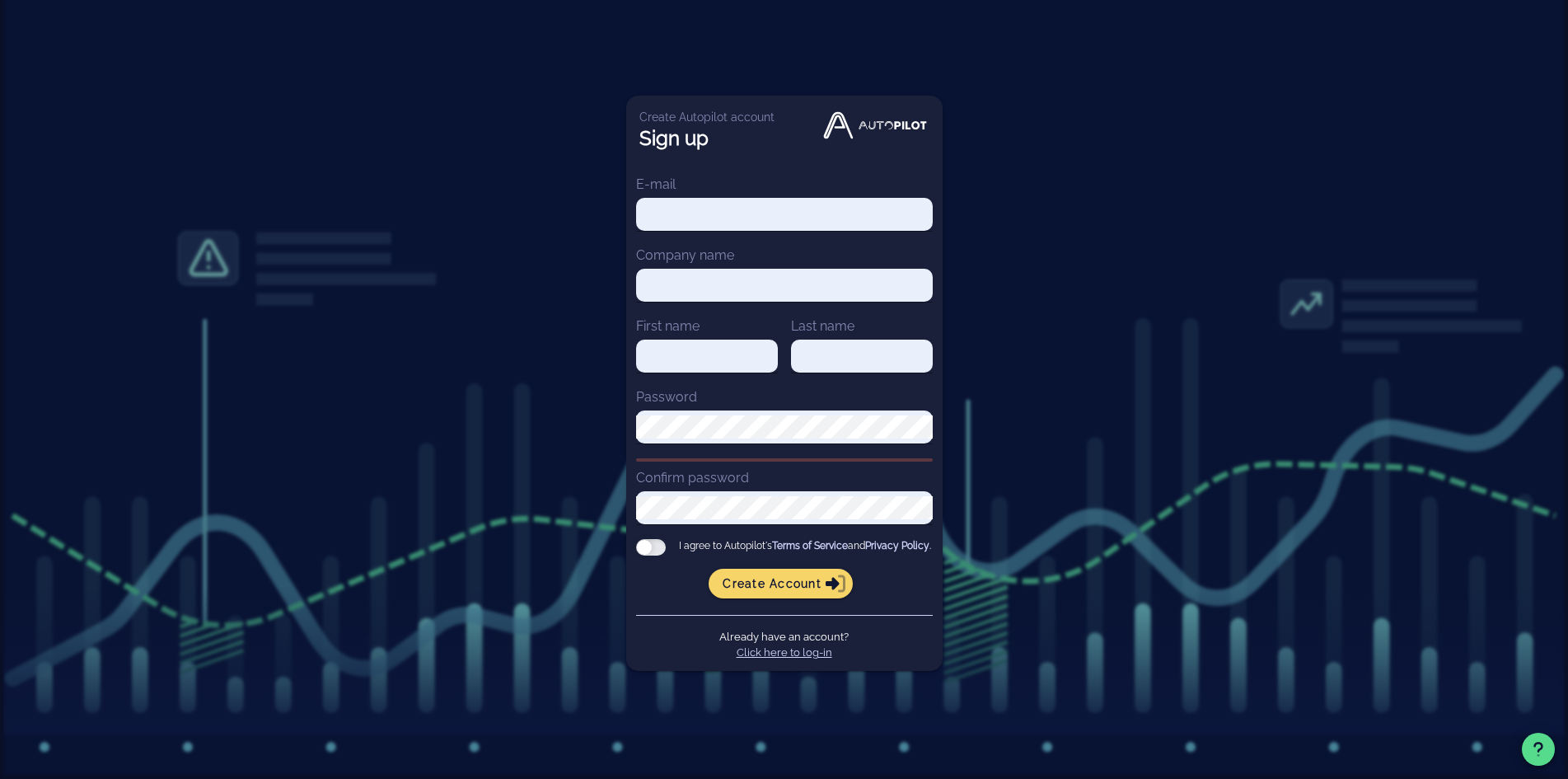
type input "[PERSON_NAME][EMAIL_ADDRESS][DOMAIN_NAME]"
click at [808, 658] on link "Click here to log-in" at bounding box center [784, 652] width 96 height 12
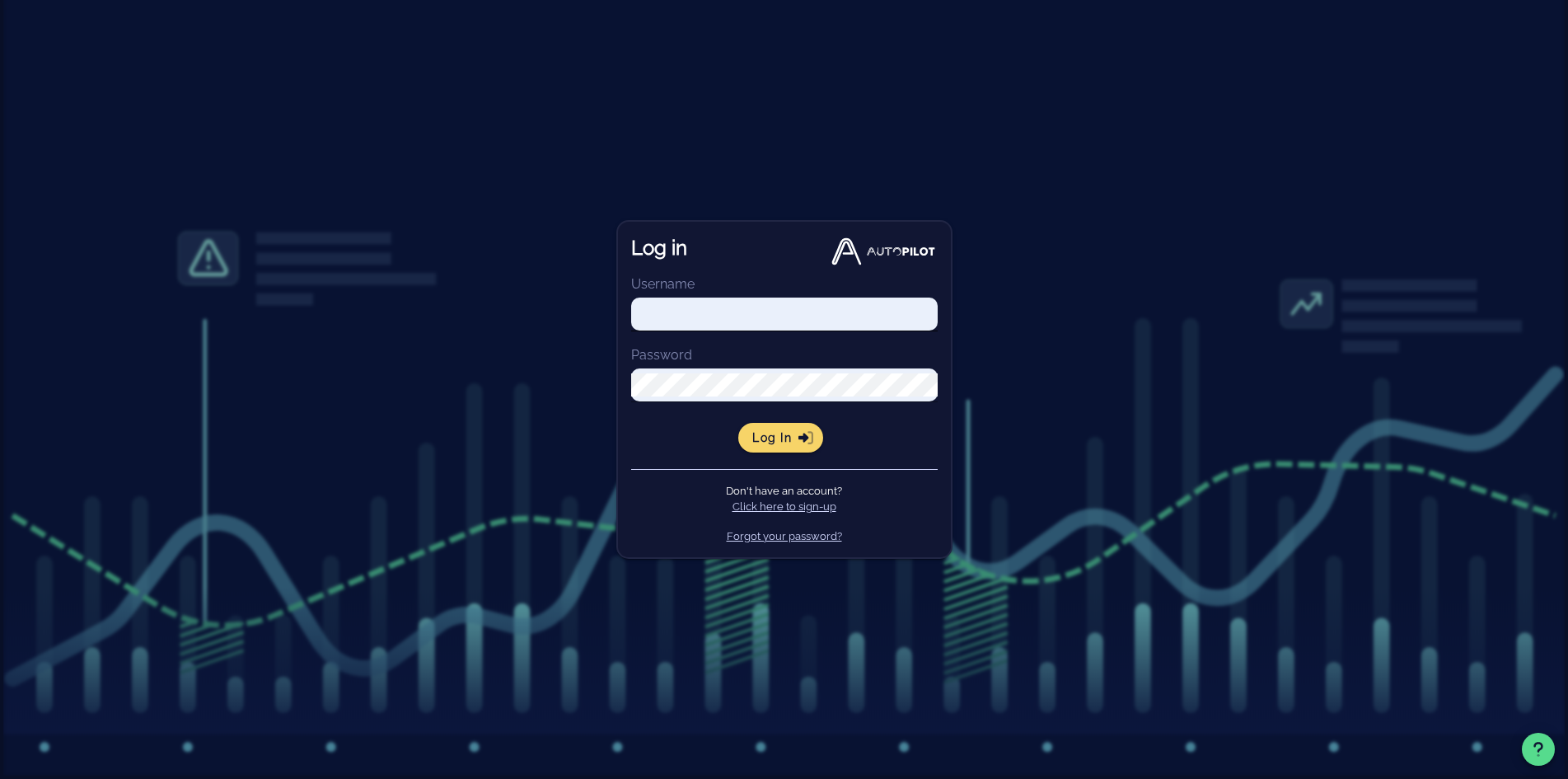
type input "[PERSON_NAME][EMAIL_ADDRESS][DOMAIN_NAME]"
click at [778, 440] on span "Log in" at bounding box center [781, 437] width 58 height 15
